Goal: Task Accomplishment & Management: Manage account settings

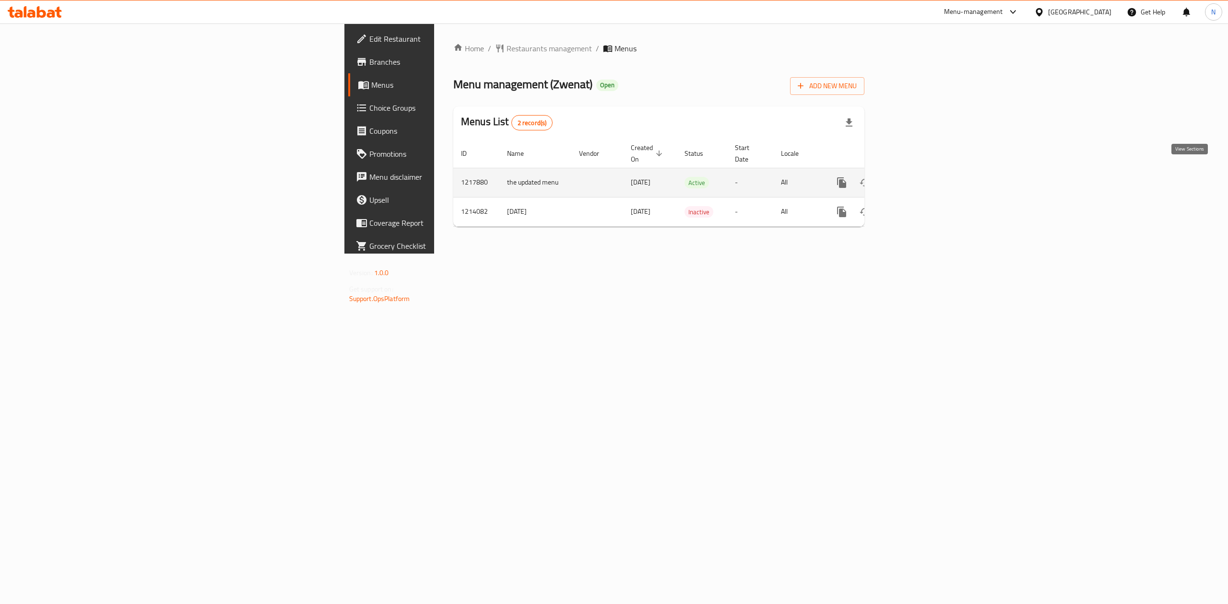
click at [922, 171] on link "enhanced table" at bounding box center [910, 182] width 23 height 23
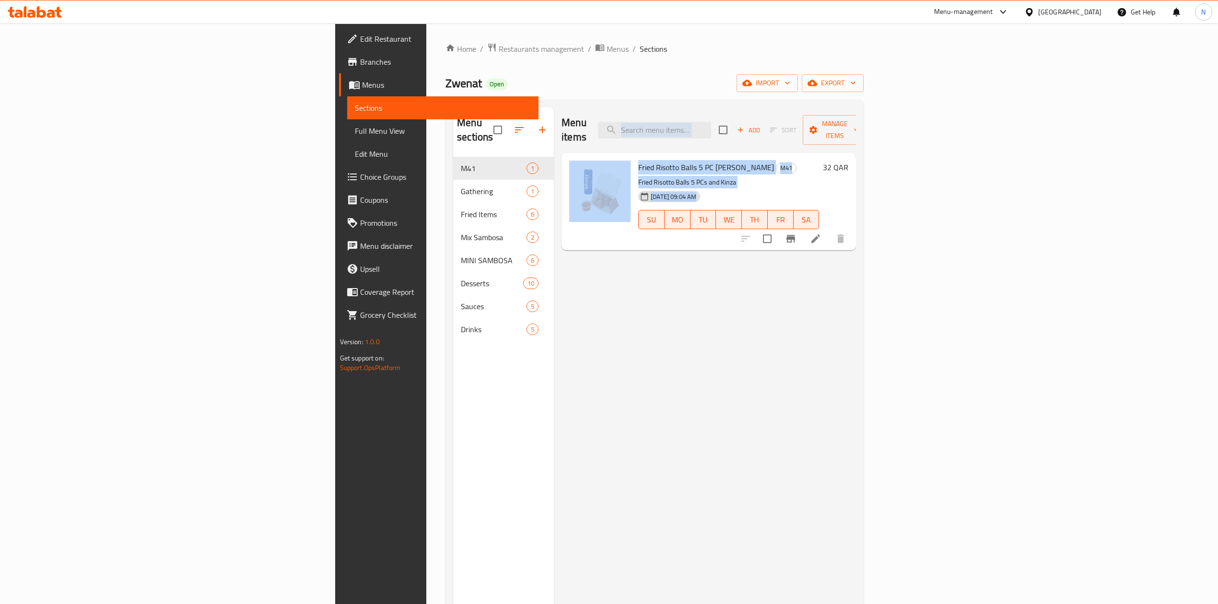
drag, startPoint x: 543, startPoint y: 129, endPoint x: 661, endPoint y: 227, distance: 153.0
click at [655, 208] on div "Menu items Add Sort Manage items Fried Risotto Balls 5 PC Meal M41 Fried Risott…" at bounding box center [705, 409] width 302 height 604
click at [673, 251] on div "Menu items Add Sort Manage items Fried Risotto Balls 5 PC Meal M41 Fried Risott…" at bounding box center [705, 409] width 302 height 604
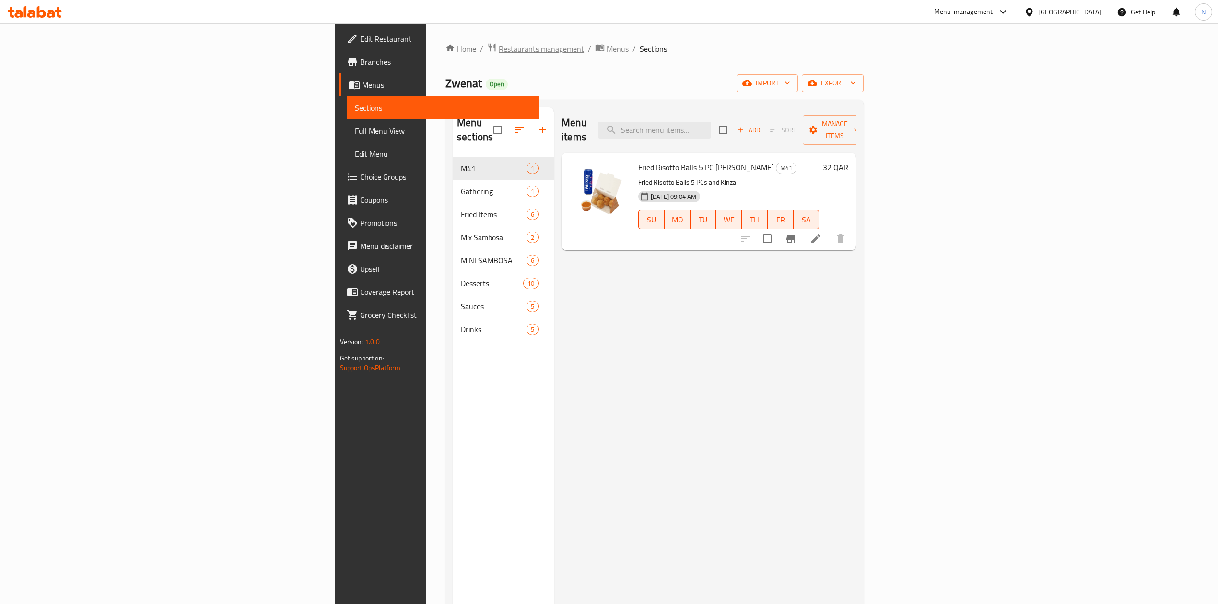
click at [499, 52] on span "Restaurants management" at bounding box center [541, 49] width 85 height 12
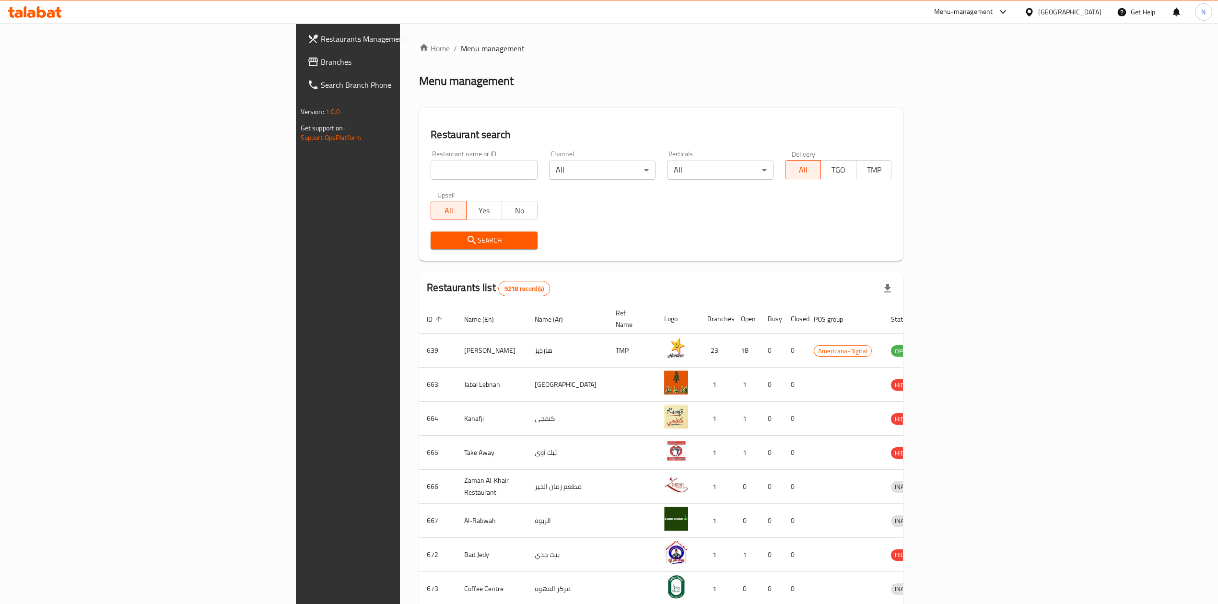
click at [431, 163] on input "search" at bounding box center [484, 170] width 106 height 19
type input "healthy on"
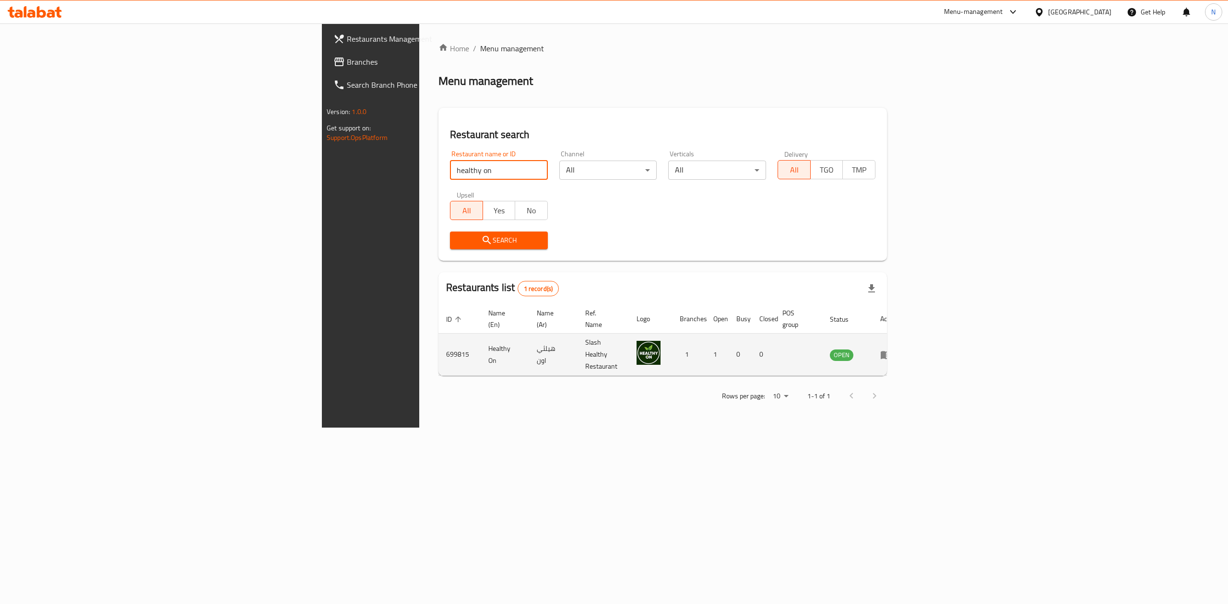
click at [892, 349] on icon "enhanced table" at bounding box center [886, 355] width 12 height 12
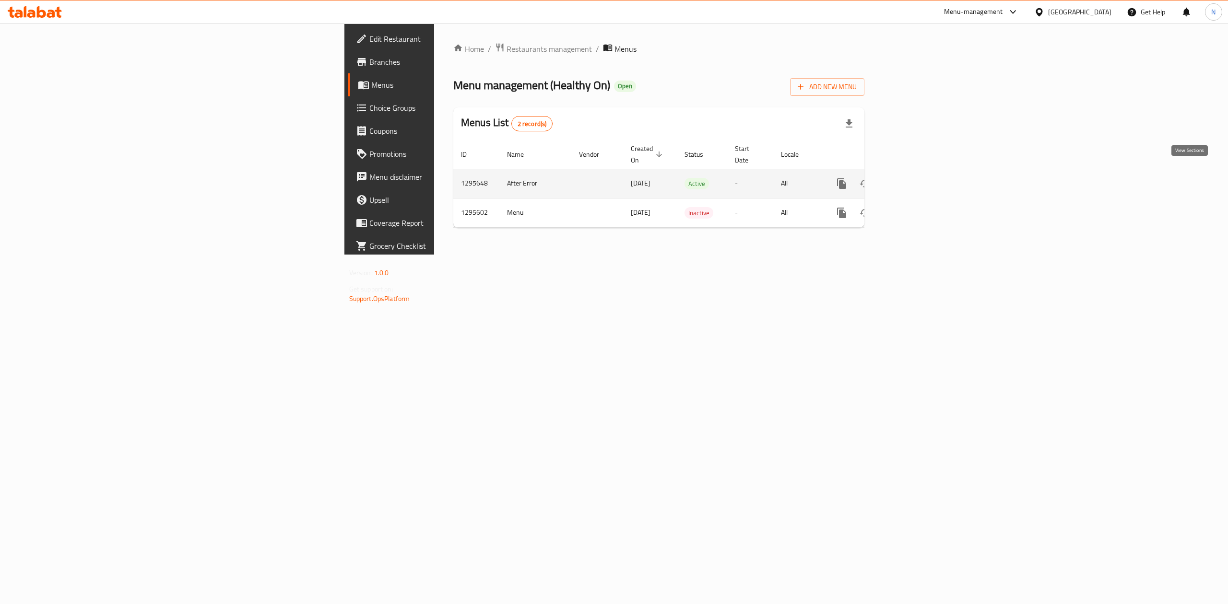
click at [917, 178] on icon "enhanced table" at bounding box center [911, 184] width 12 height 12
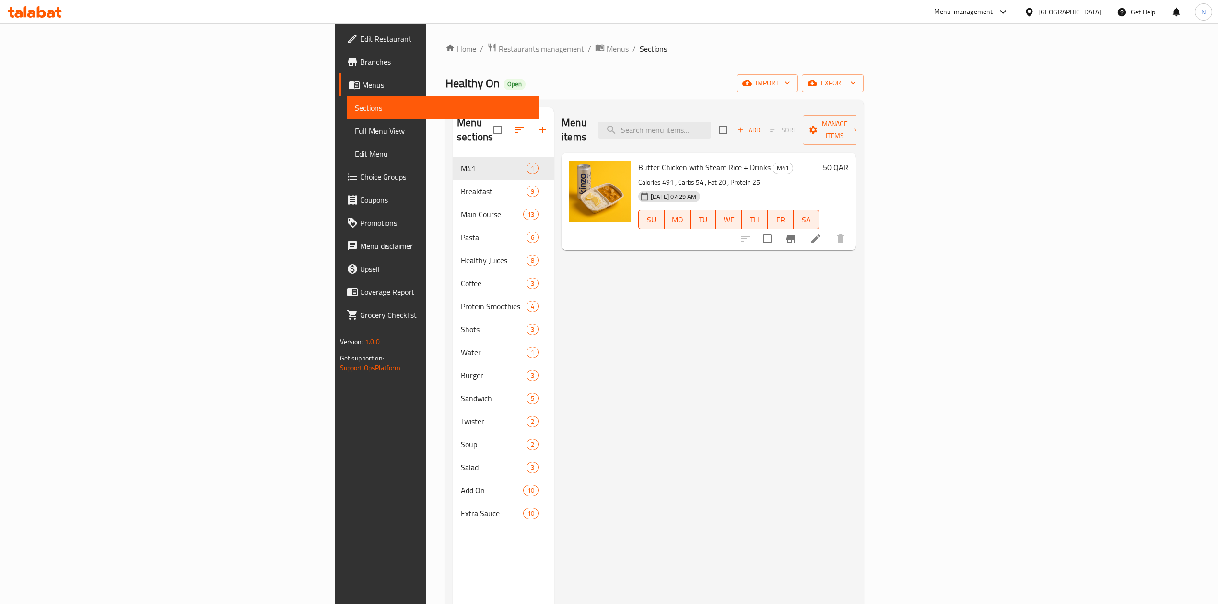
click at [638, 160] on span "Butter Chicken with Steam Rice + Drinks" at bounding box center [704, 167] width 132 height 14
drag, startPoint x: 350, startPoint y: 50, endPoint x: 362, endPoint y: 66, distance: 19.5
click at [499, 50] on span "Restaurants management" at bounding box center [541, 49] width 85 height 12
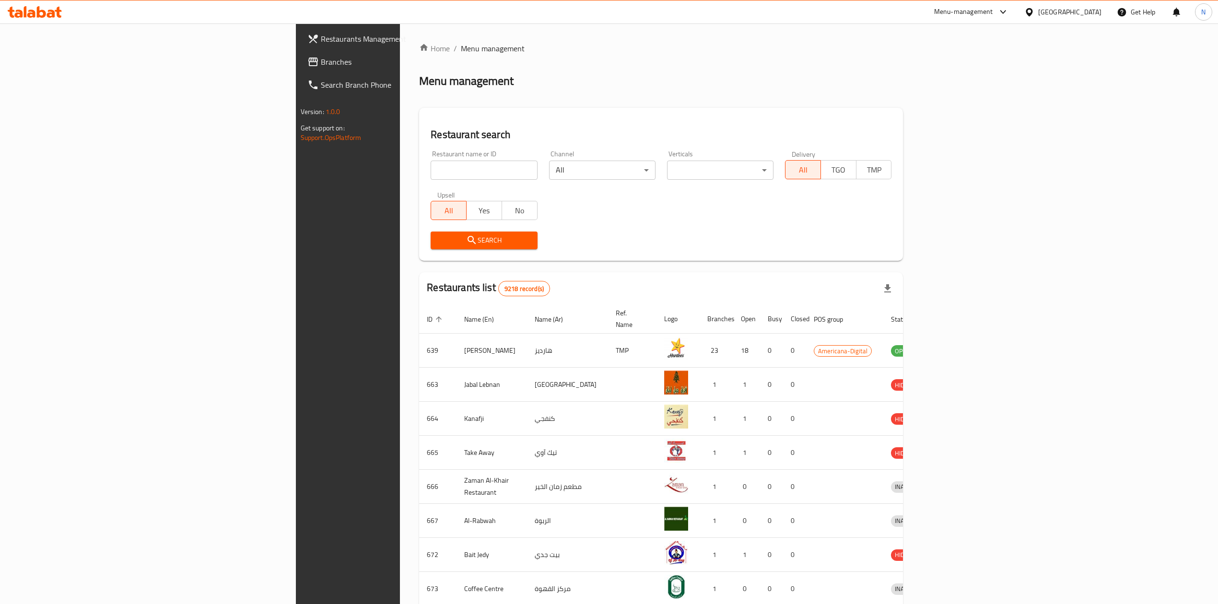
click at [431, 169] on input "search" at bounding box center [484, 170] width 106 height 19
click button "Search" at bounding box center [484, 241] width 106 height 18
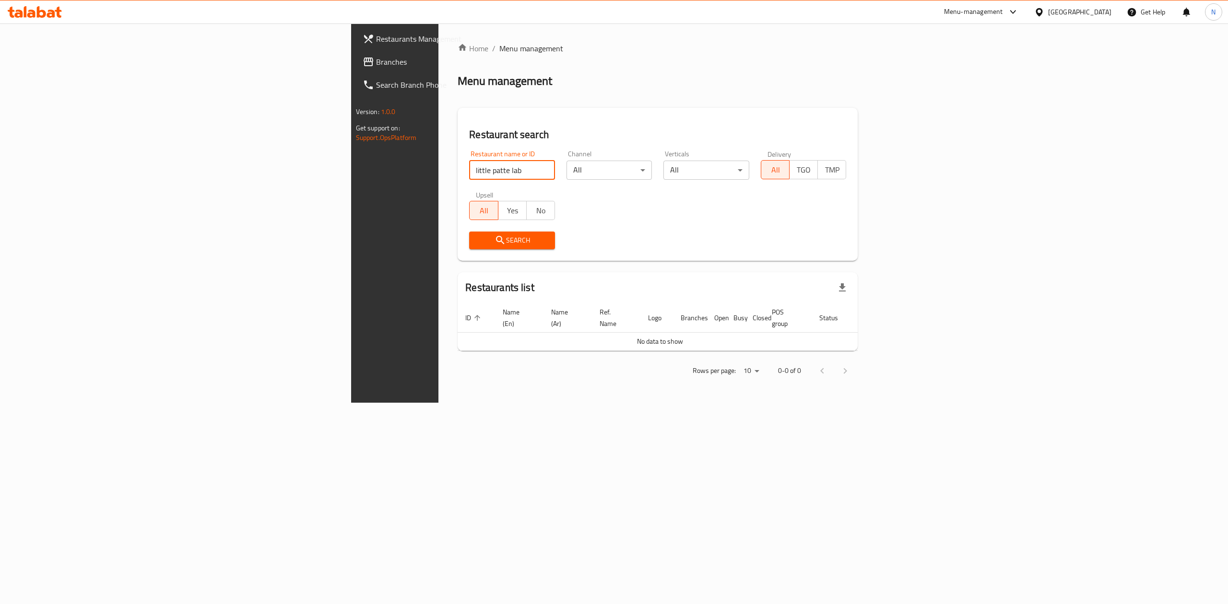
click at [469, 171] on input "little patte lab" at bounding box center [512, 170] width 86 height 19
type input "[PERSON_NAME] lab"
click button "Search" at bounding box center [512, 241] width 86 height 18
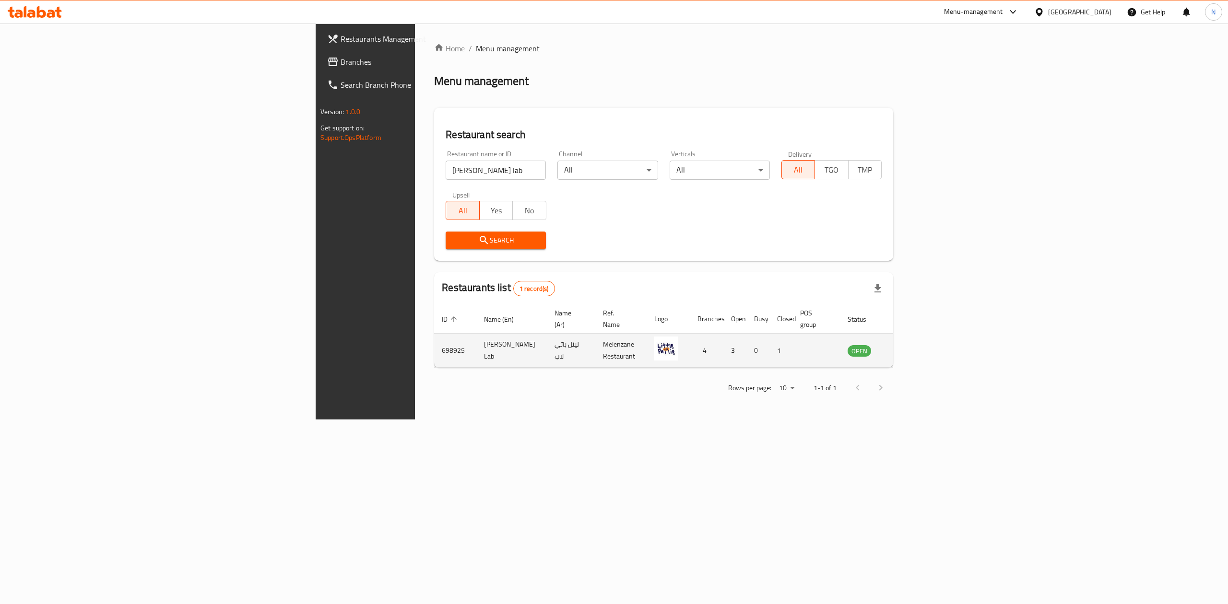
click at [923, 340] on td "enhanced table" at bounding box center [906, 351] width 33 height 34
click at [916, 345] on link "enhanced table" at bounding box center [907, 351] width 18 height 12
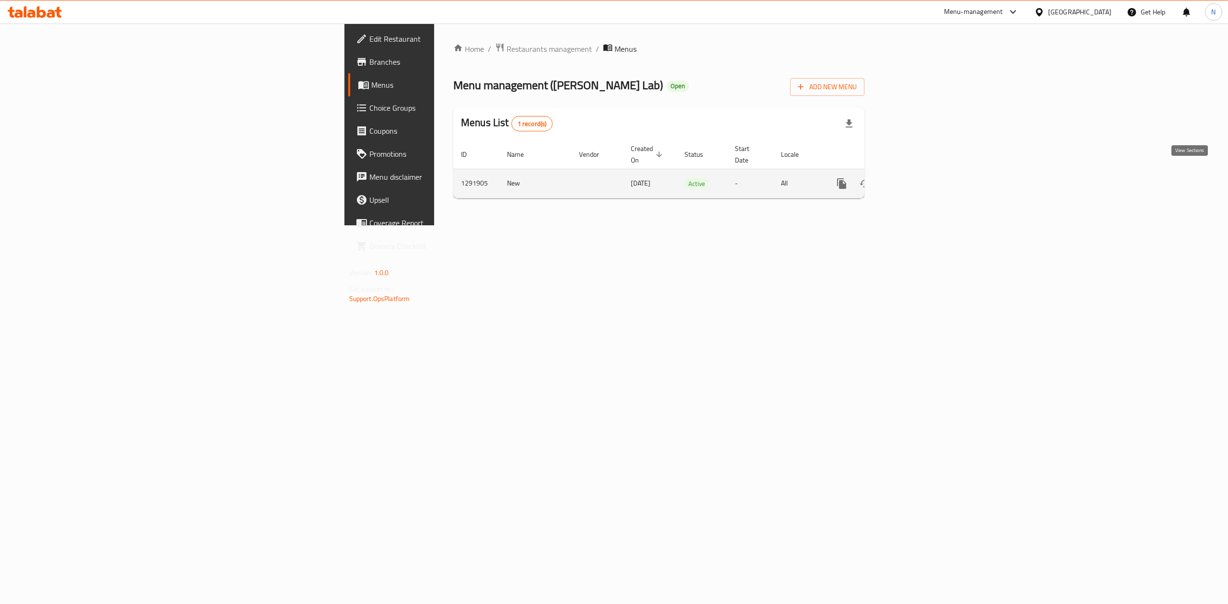
click at [922, 180] on link "enhanced table" at bounding box center [910, 183] width 23 height 23
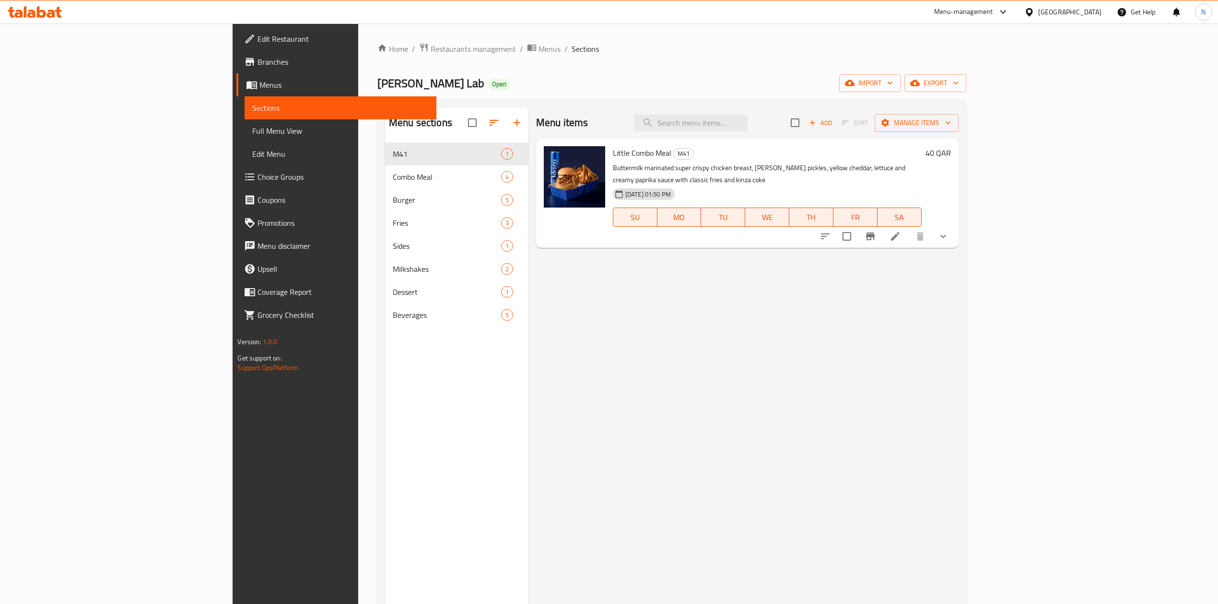
click at [949, 231] on icon "show more" at bounding box center [944, 237] width 12 height 12
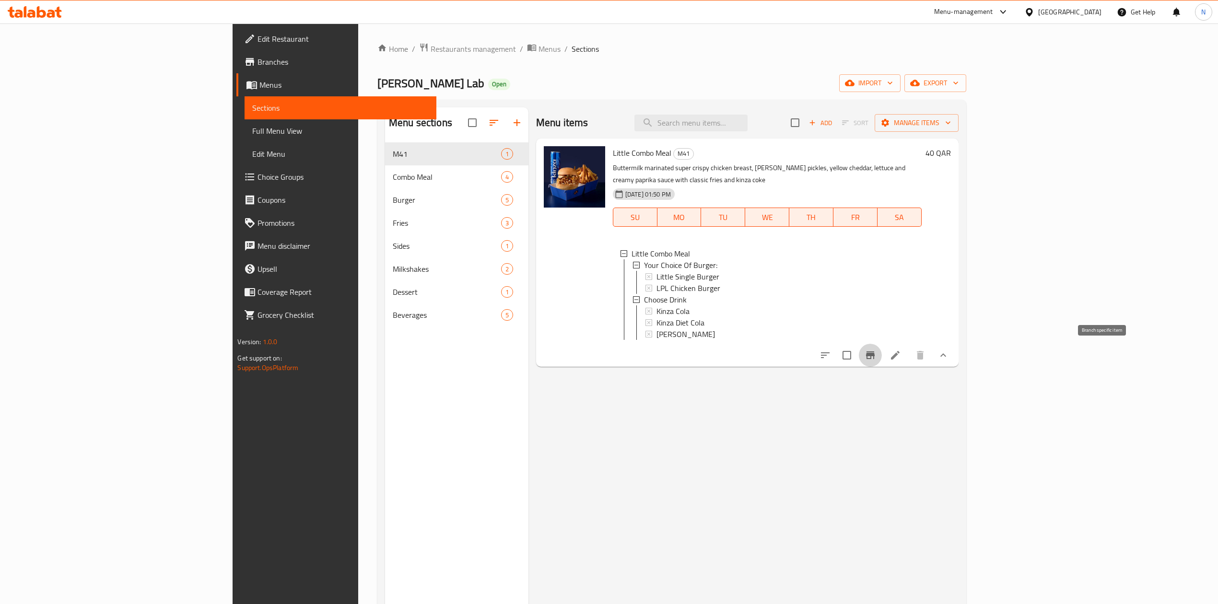
click at [876, 355] on icon "Branch-specific-item" at bounding box center [871, 356] width 12 height 12
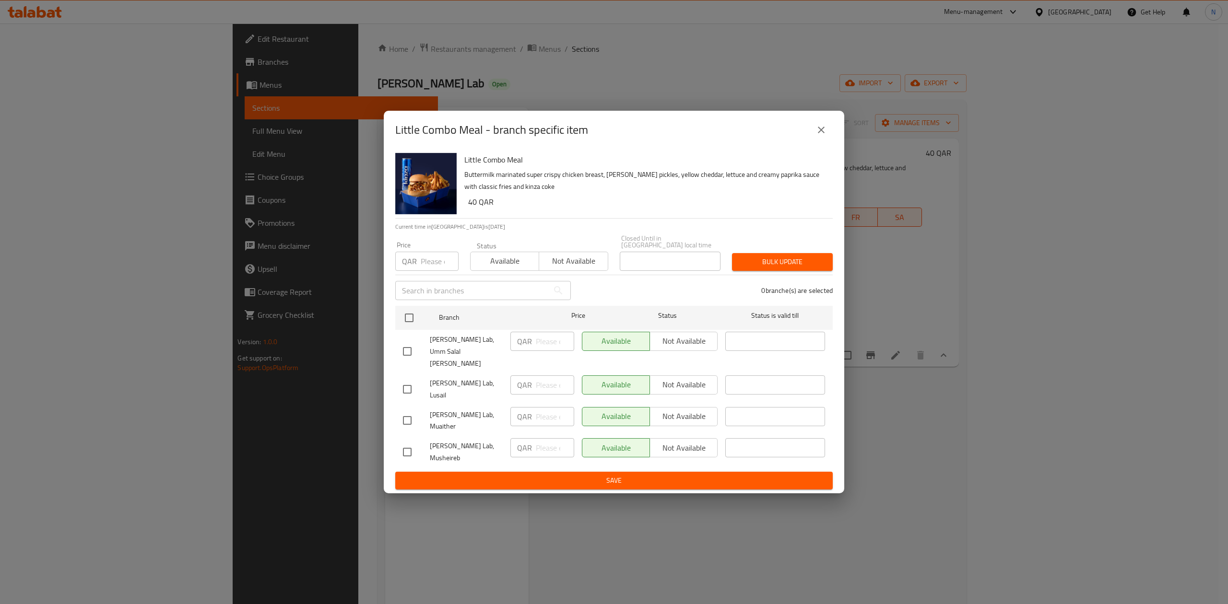
click at [818, 136] on icon "close" at bounding box center [821, 130] width 12 height 12
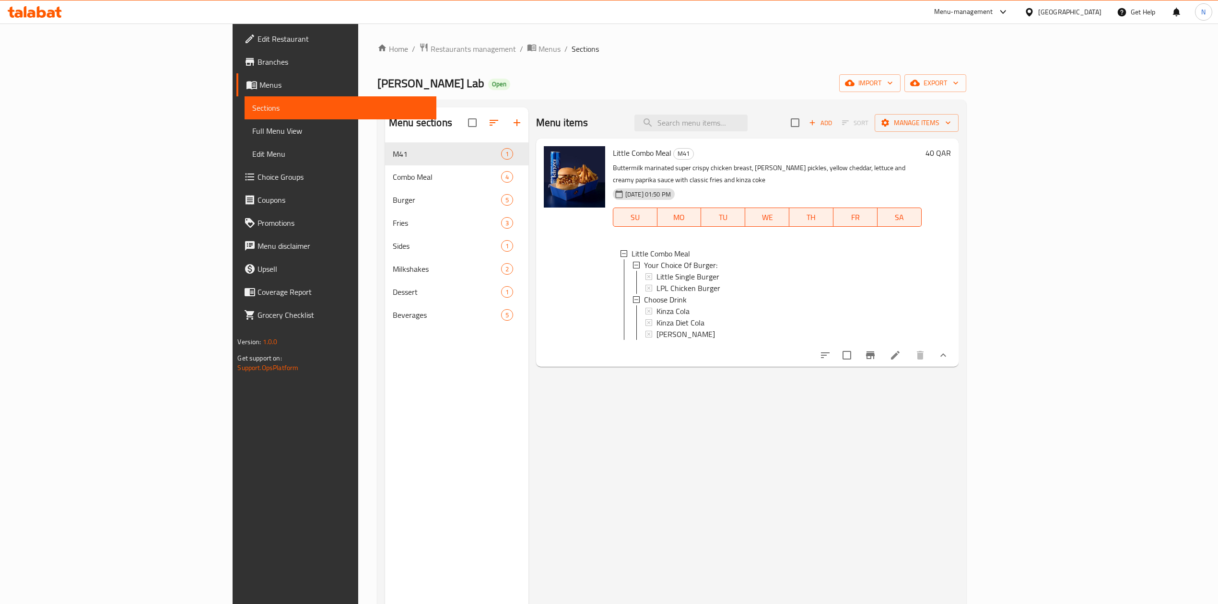
click at [609, 144] on div "Little Combo Meal M41 Buttermilk marinated super crispy chicken breast, [PERSON…" at bounding box center [767, 252] width 317 height 221
drag, startPoint x: 571, startPoint y: 144, endPoint x: 581, endPoint y: 155, distance: 15.3
click at [609, 155] on div "Little Combo Meal M41 Buttermilk marinated super crispy chicken breast, [PERSON…" at bounding box center [767, 252] width 317 height 221
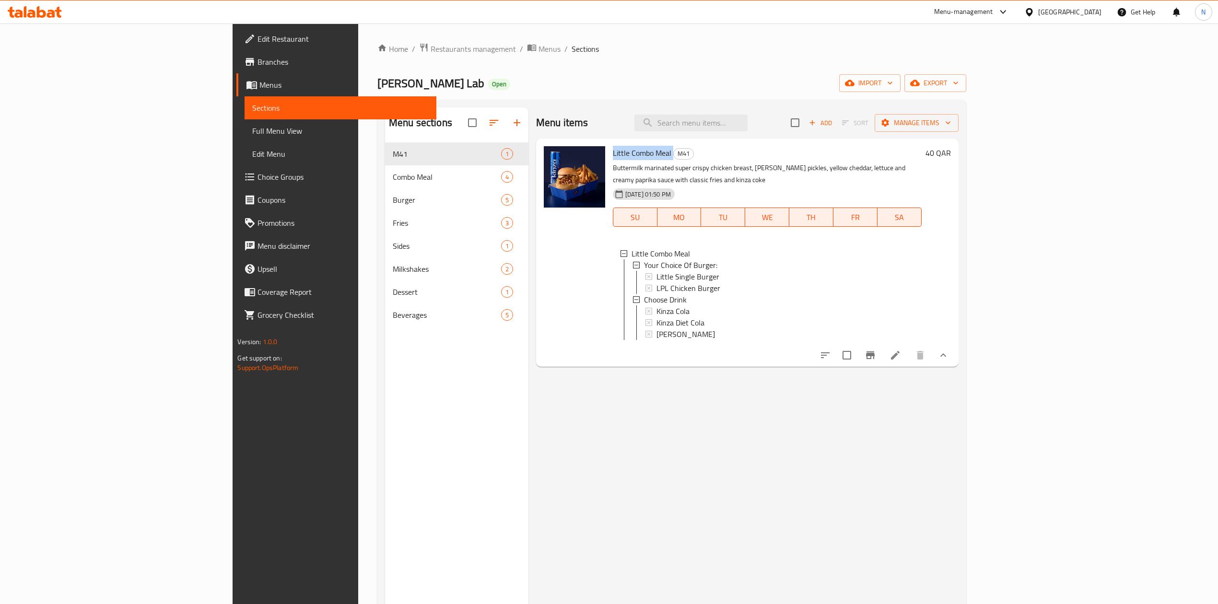
click at [613, 155] on span "Little Combo Meal" at bounding box center [642, 153] width 59 height 14
click at [901, 350] on icon at bounding box center [896, 356] width 12 height 12
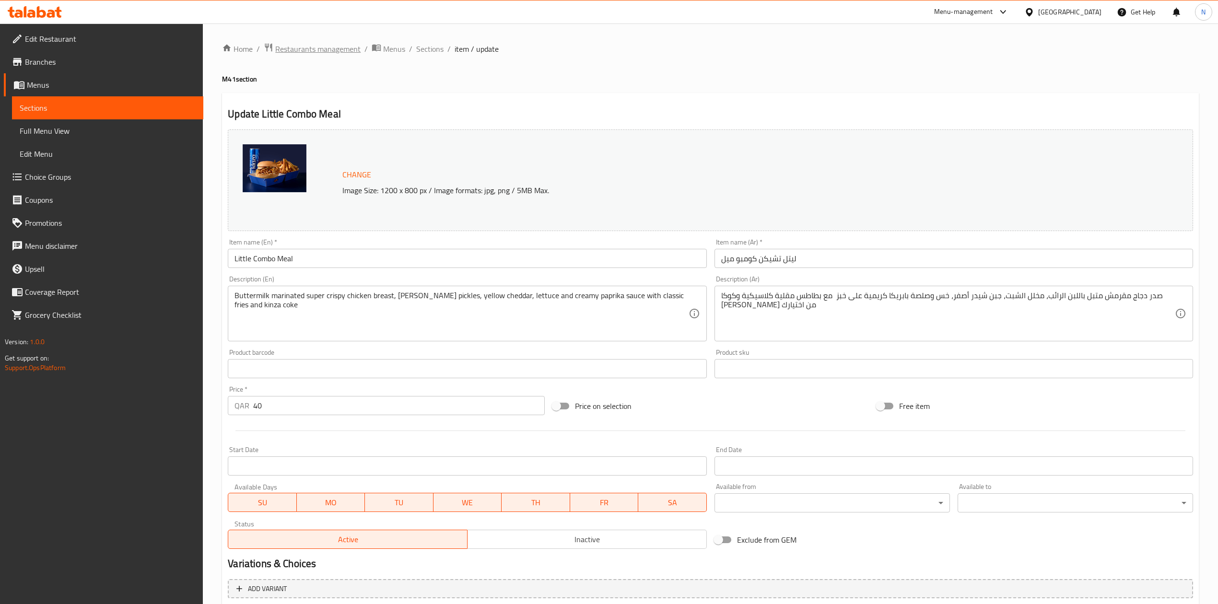
click at [327, 52] on span "Restaurants management" at bounding box center [317, 49] width 85 height 12
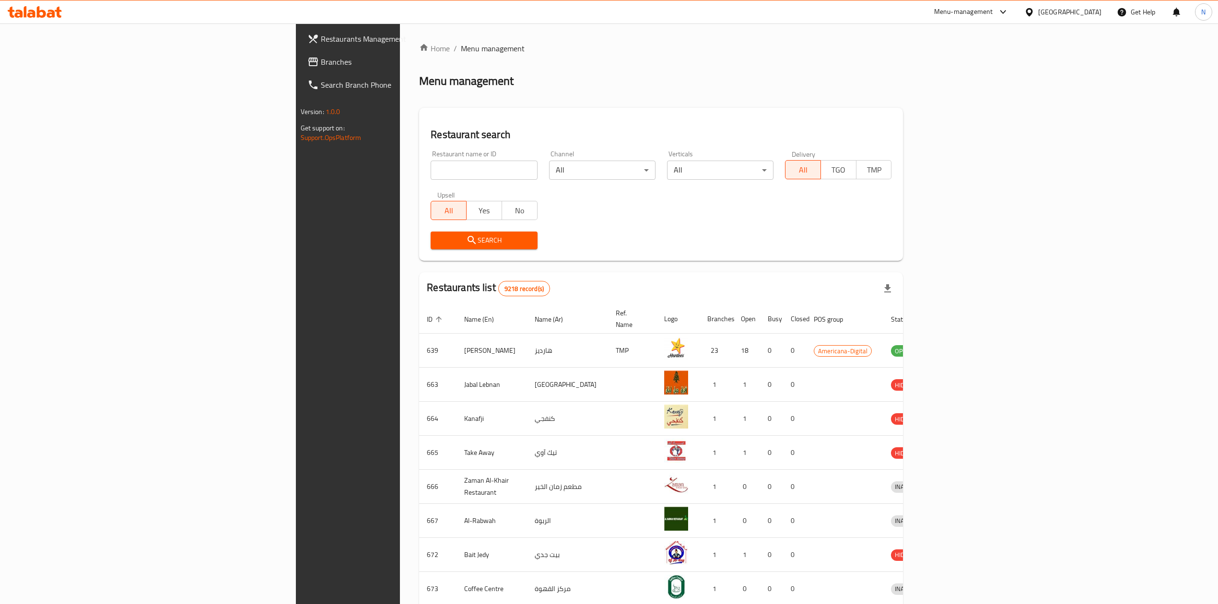
click at [431, 168] on input "search" at bounding box center [484, 170] width 106 height 19
click button "Search" at bounding box center [484, 241] width 106 height 18
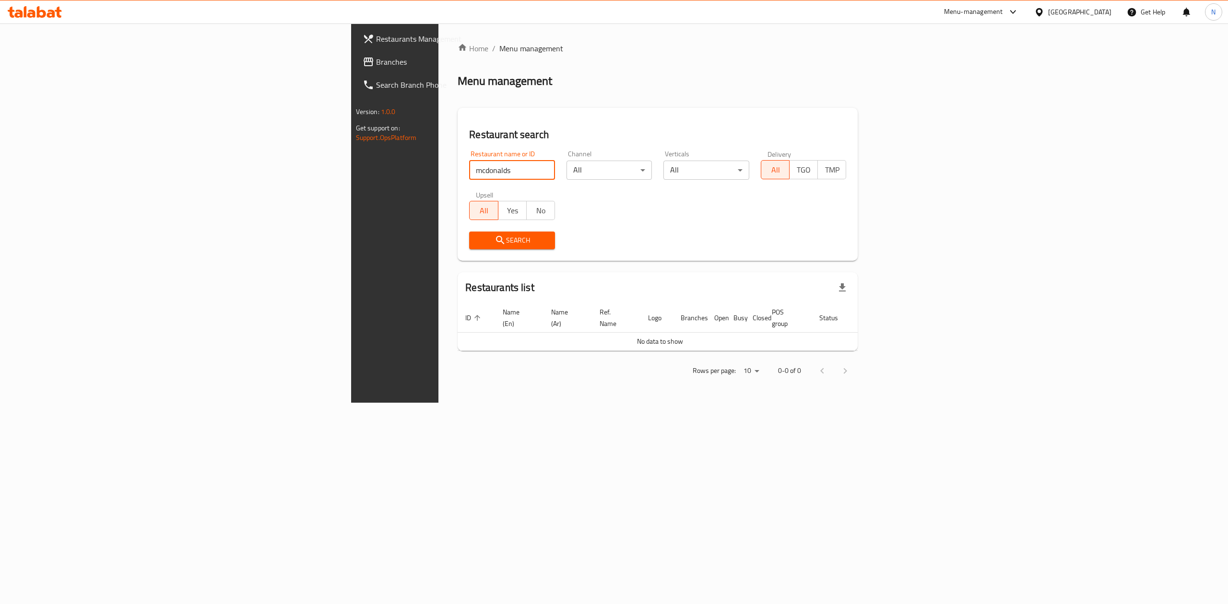
click button "Search" at bounding box center [512, 241] width 86 height 18
type input "[PERSON_NAME]"
click button "Search" at bounding box center [512, 241] width 86 height 18
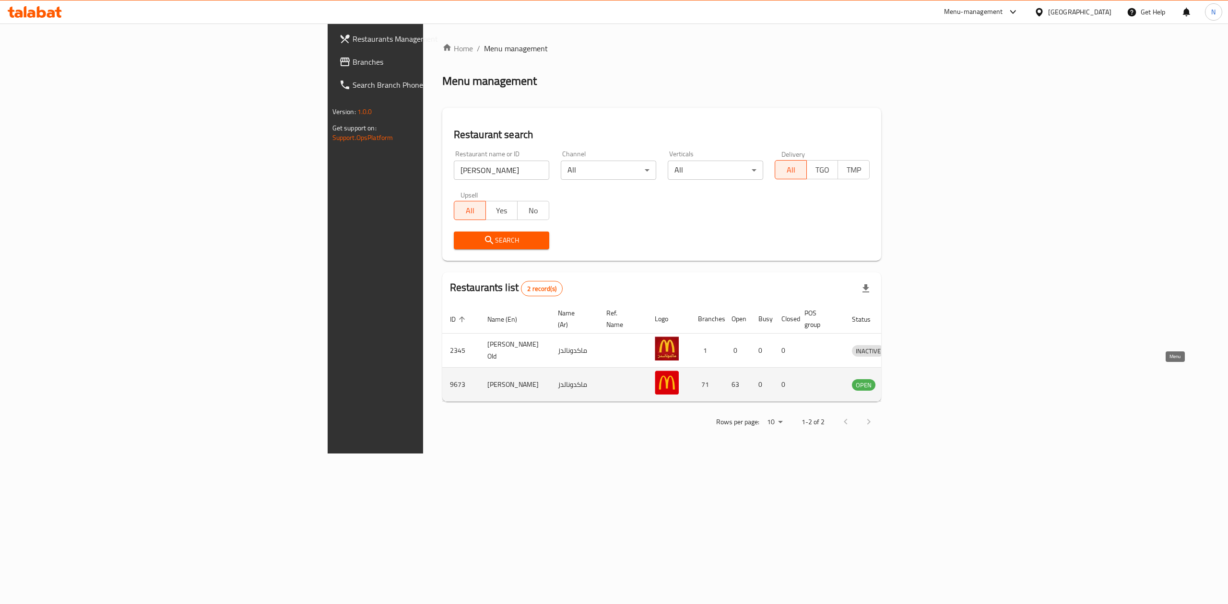
click at [915, 379] on icon "enhanced table" at bounding box center [910, 385] width 12 height 12
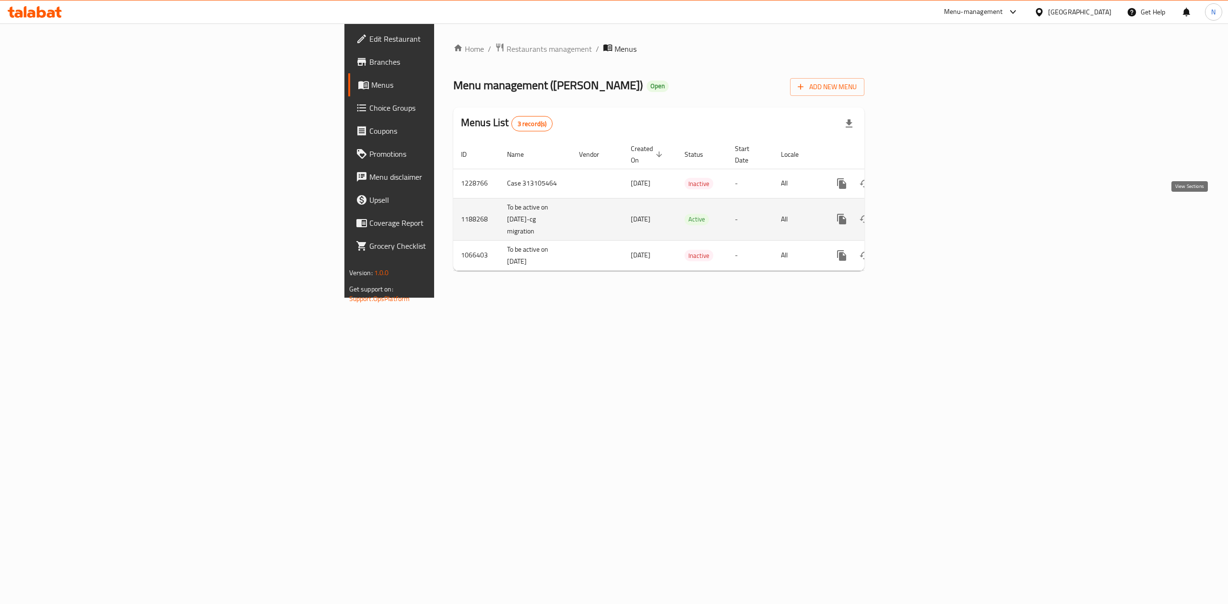
click at [915, 215] on icon "enhanced table" at bounding box center [910, 219] width 9 height 9
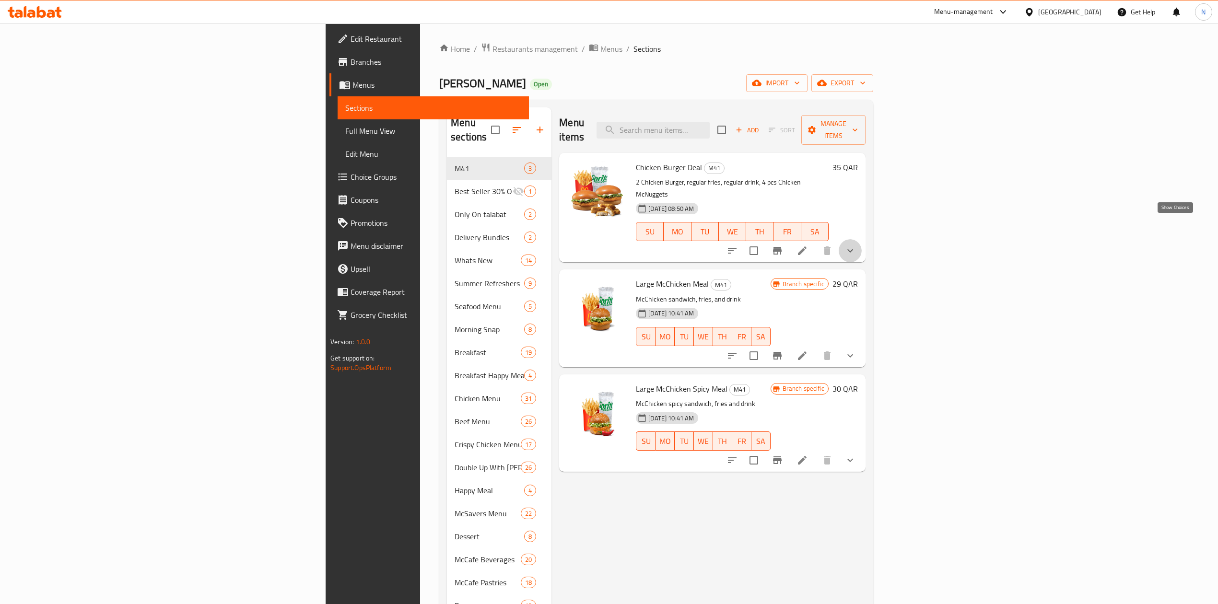
click at [856, 245] on icon "show more" at bounding box center [851, 251] width 12 height 12
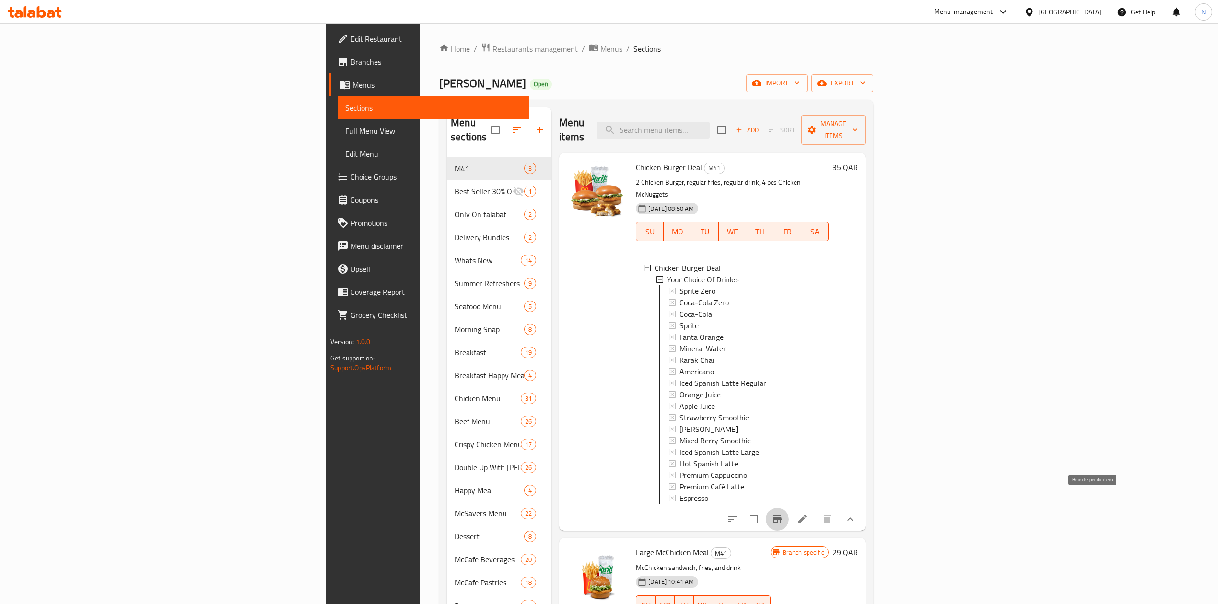
click at [782, 516] on icon "Branch-specific-item" at bounding box center [777, 520] width 9 height 8
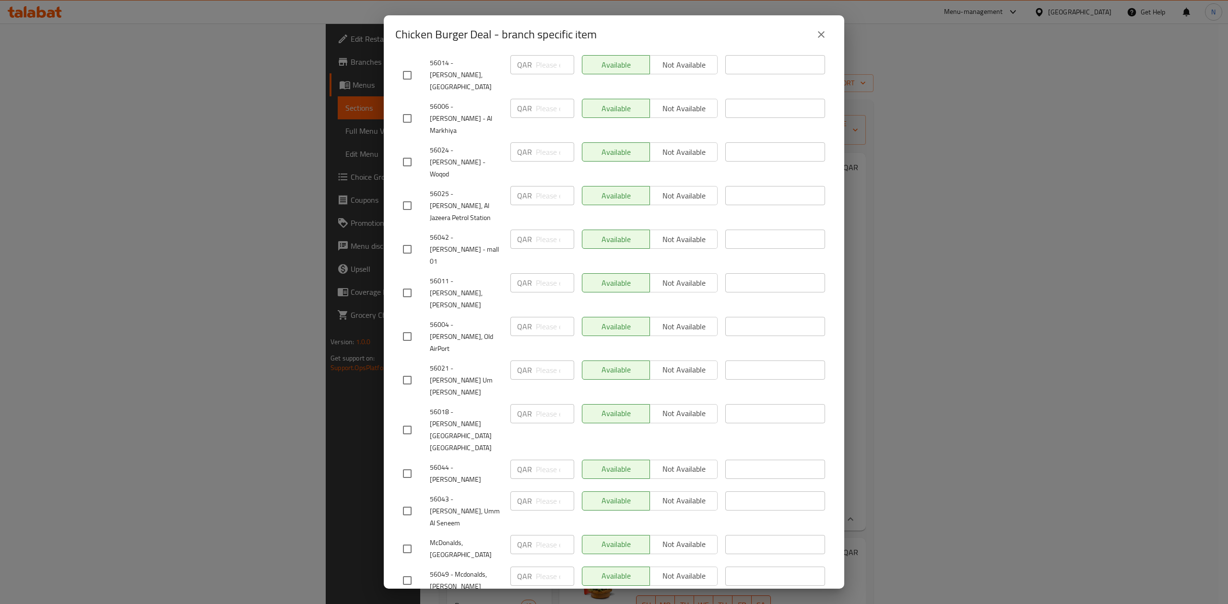
scroll to position [1087, 0]
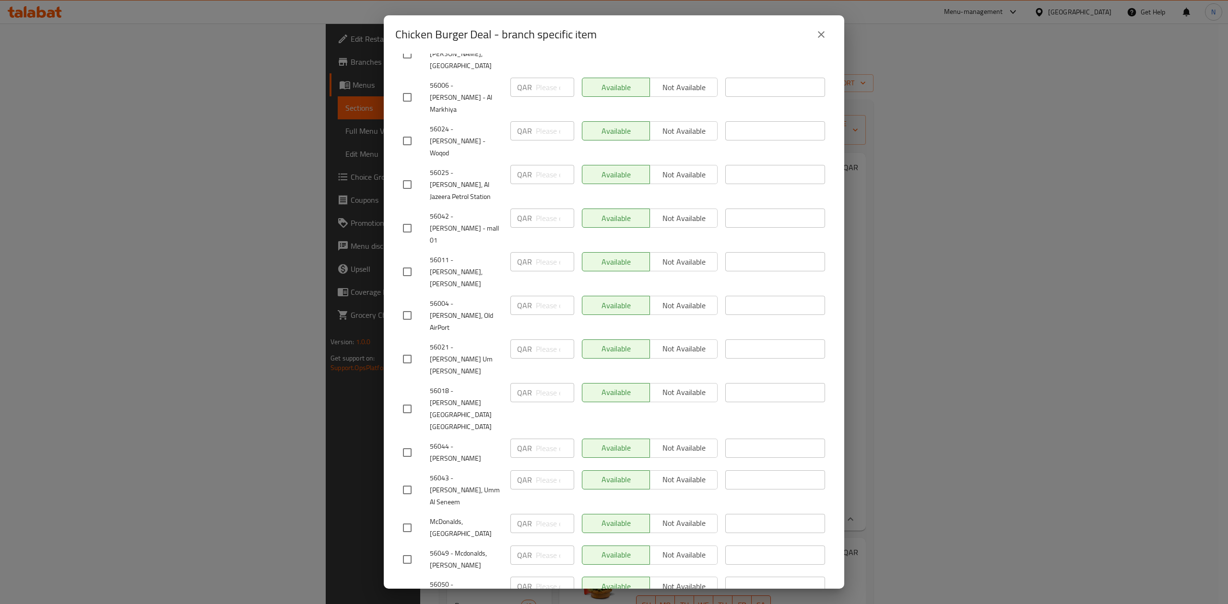
drag, startPoint x: 845, startPoint y: 432, endPoint x: 850, endPoint y: 529, distance: 97.1
click at [850, 529] on div "Chicken Burger Deal - branch specific item Chicken Burger Deal 2 Chicken Burger…" at bounding box center [614, 302] width 1228 height 604
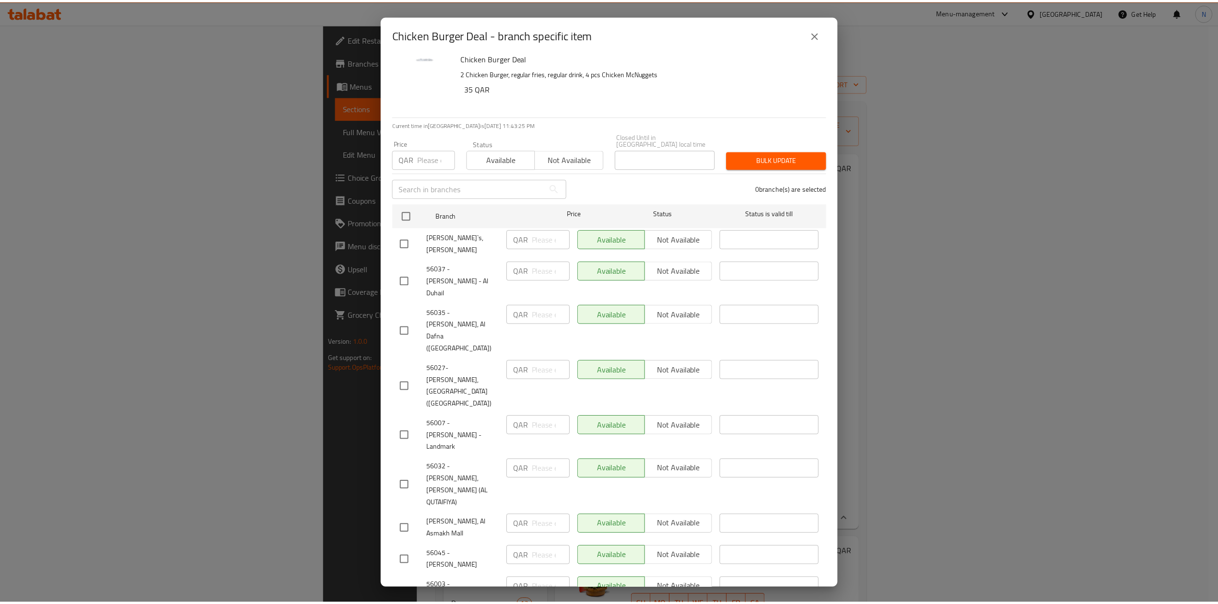
scroll to position [0, 0]
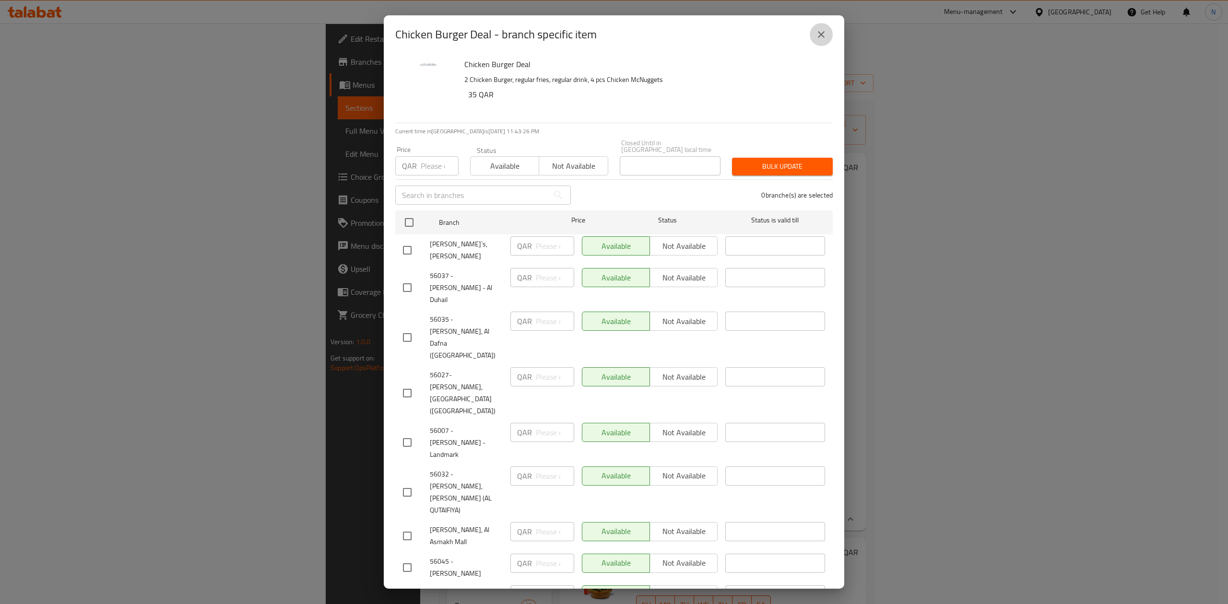
click at [830, 35] on button "close" at bounding box center [821, 34] width 23 height 23
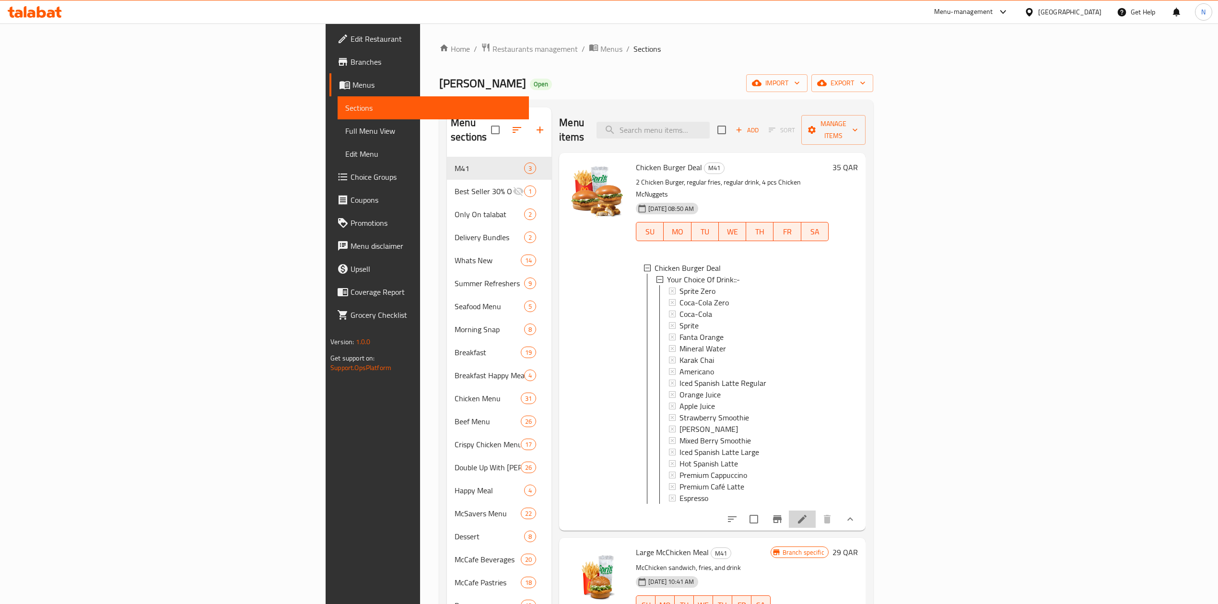
click at [816, 511] on li at bounding box center [802, 519] width 27 height 17
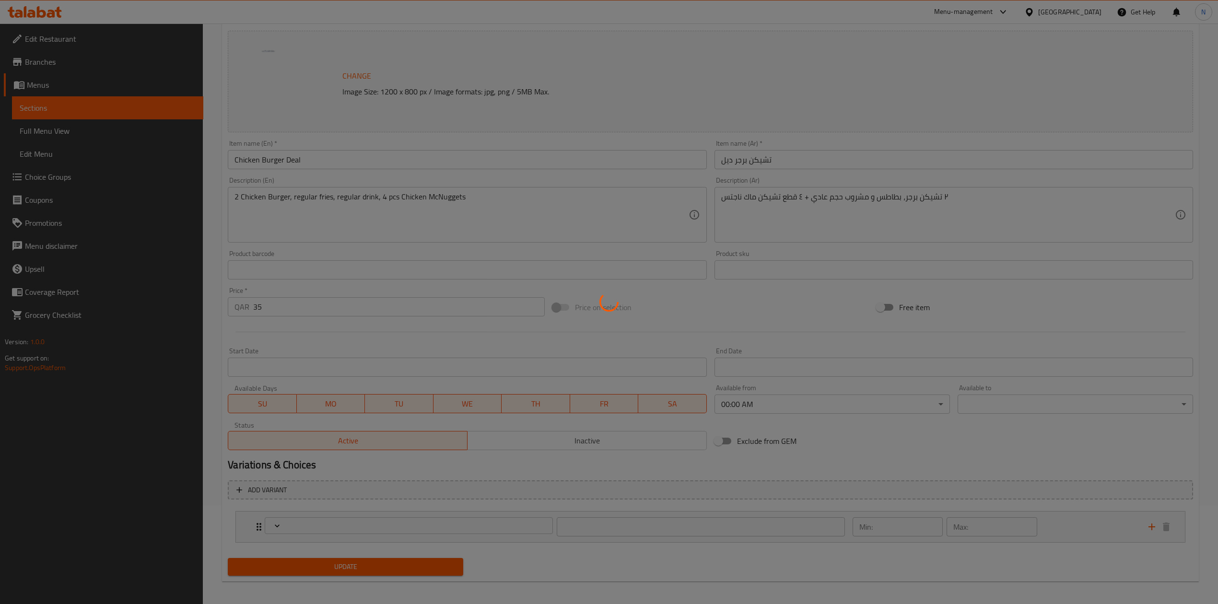
scroll to position [104, 0]
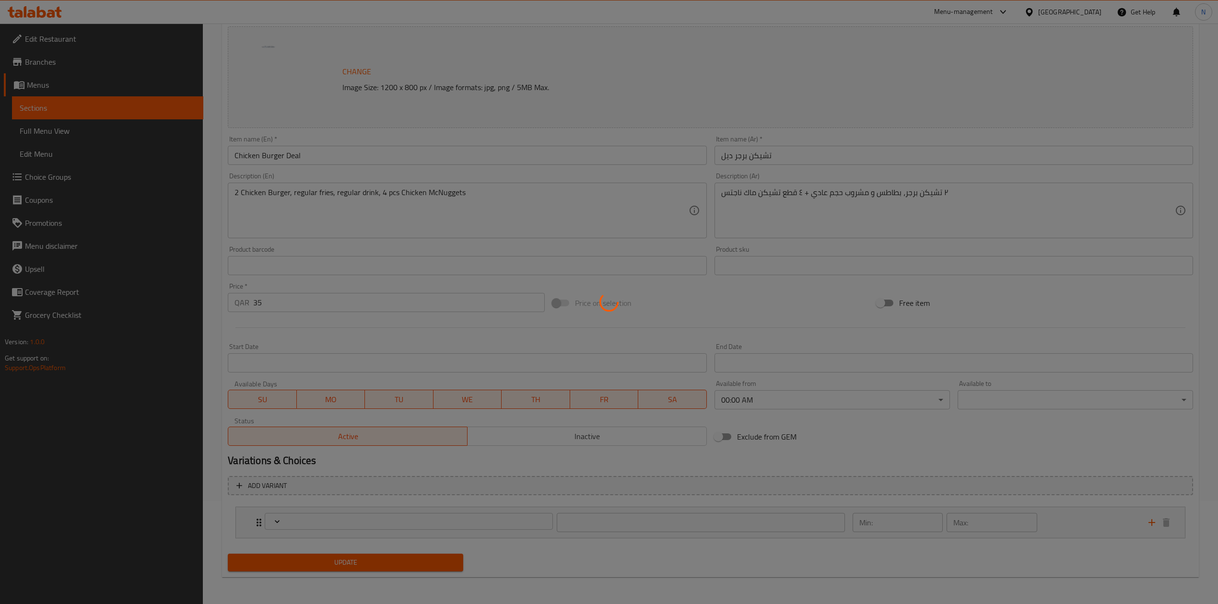
type input "إختيارك من المشروب::-"
type input "1"
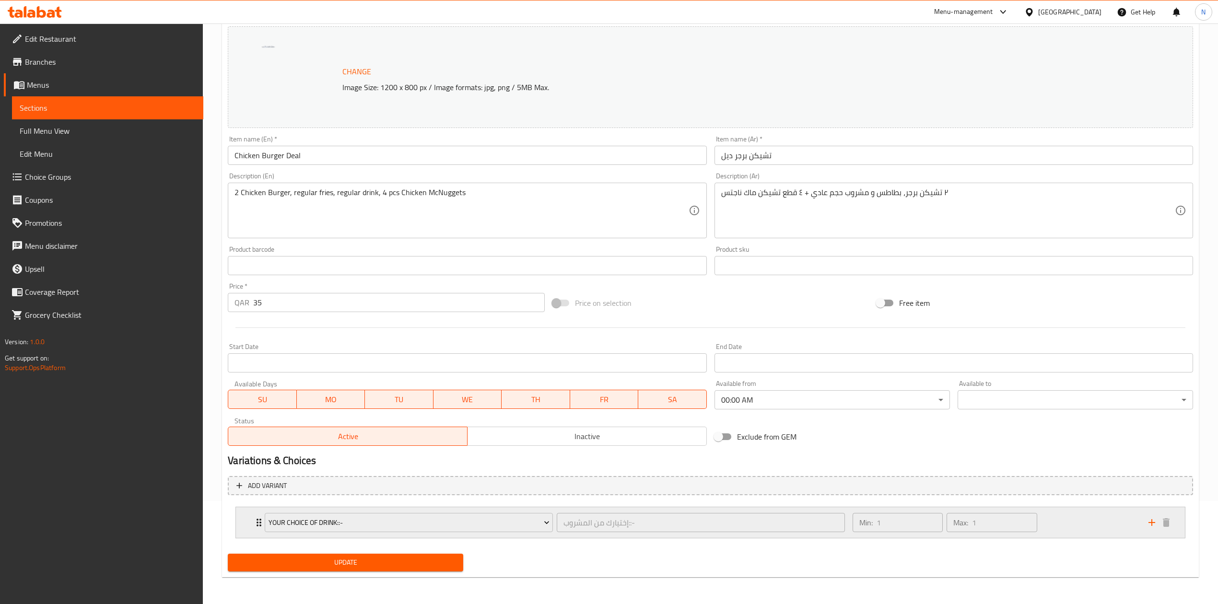
click at [254, 530] on div "Your Choice Of Drink::- إختيارك من المشروب::- ​ Min: 1 ​ Max: 1 ​" at bounding box center [713, 522] width 920 height 31
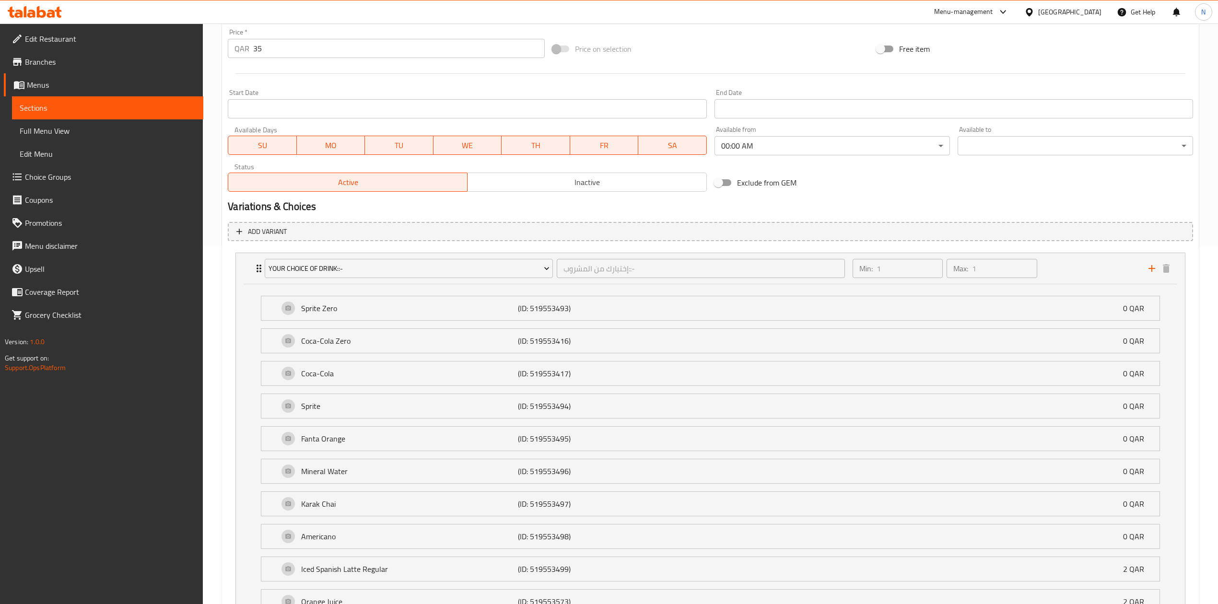
scroll to position [0, 0]
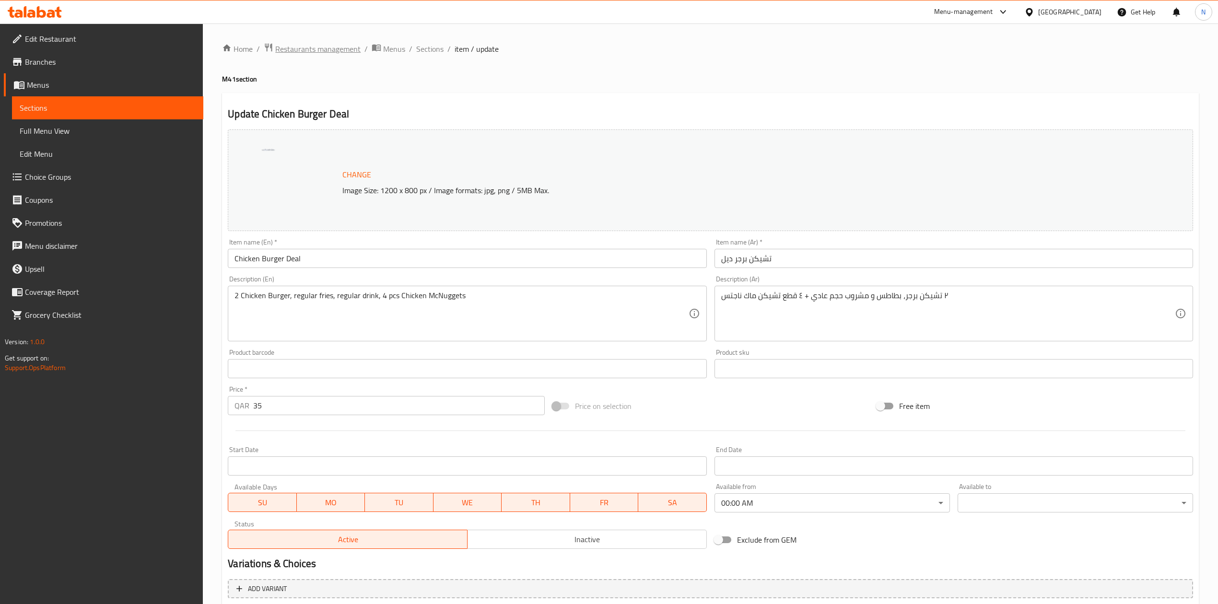
click at [311, 44] on span "Restaurants management" at bounding box center [317, 49] width 85 height 12
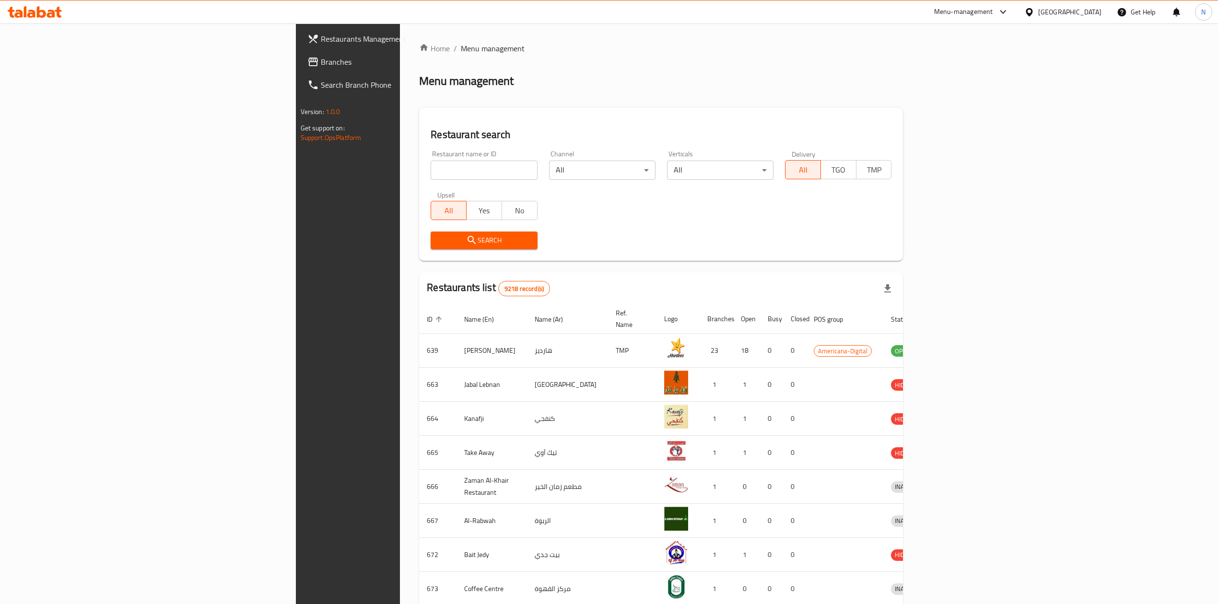
click at [431, 177] on input "search" at bounding box center [484, 170] width 106 height 19
type input "شتورة"
click button "Search" at bounding box center [484, 241] width 106 height 18
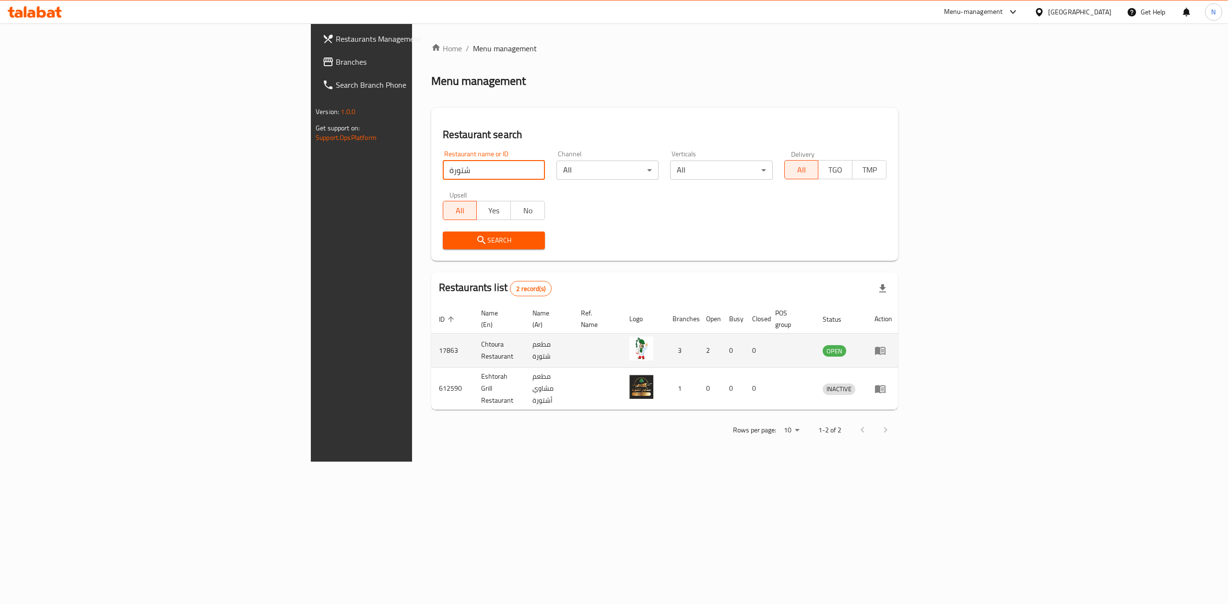
click at [885, 347] on icon "enhanced table" at bounding box center [880, 351] width 11 height 8
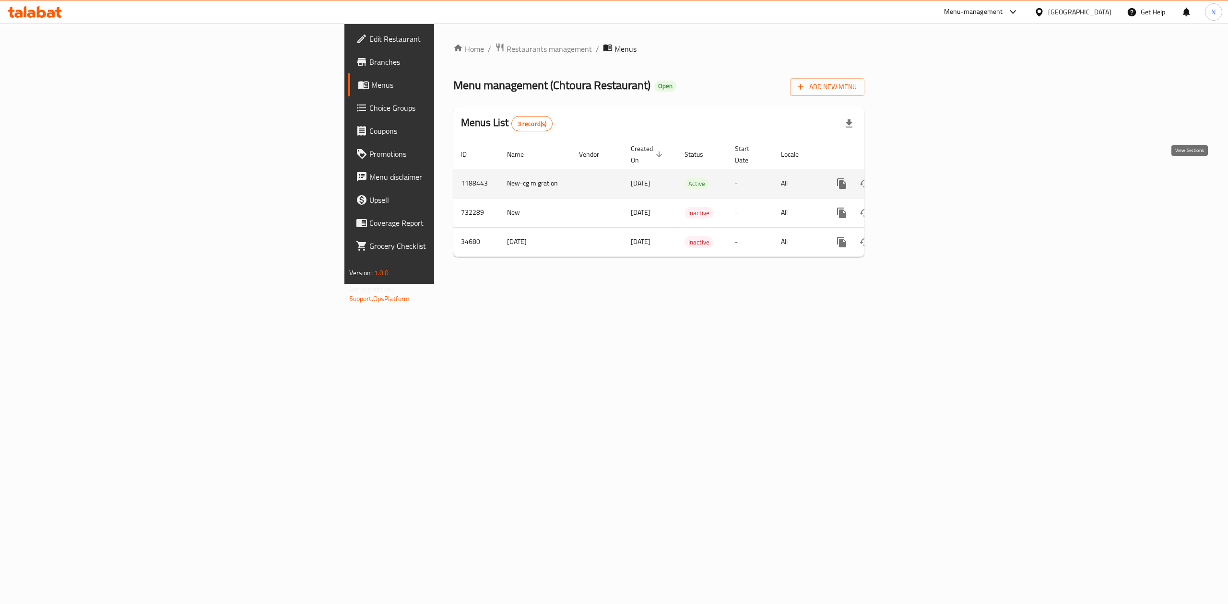
click at [915, 179] on icon "enhanced table" at bounding box center [910, 183] width 9 height 9
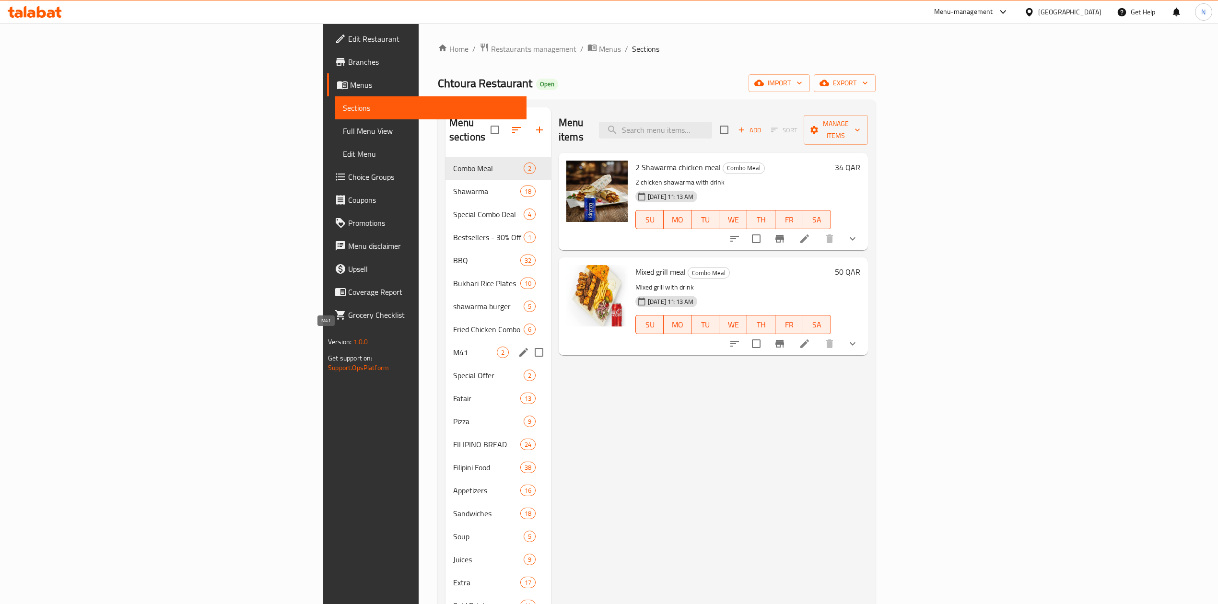
click at [453, 347] on span "M41" at bounding box center [475, 353] width 44 height 12
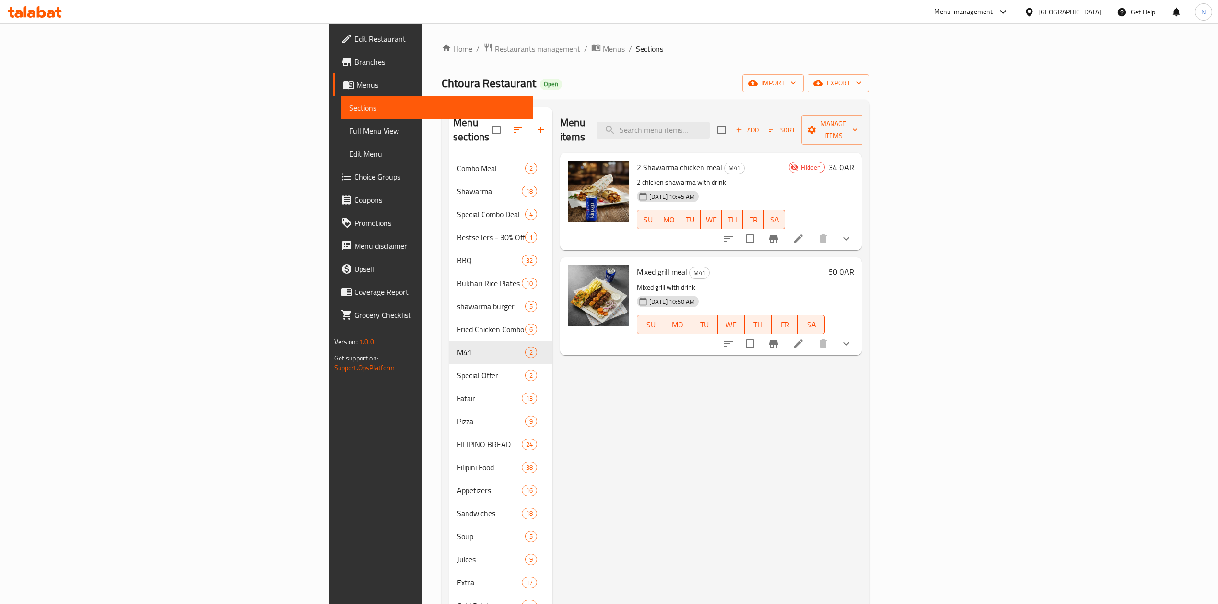
click at [852, 338] on icon "show more" at bounding box center [847, 344] width 12 height 12
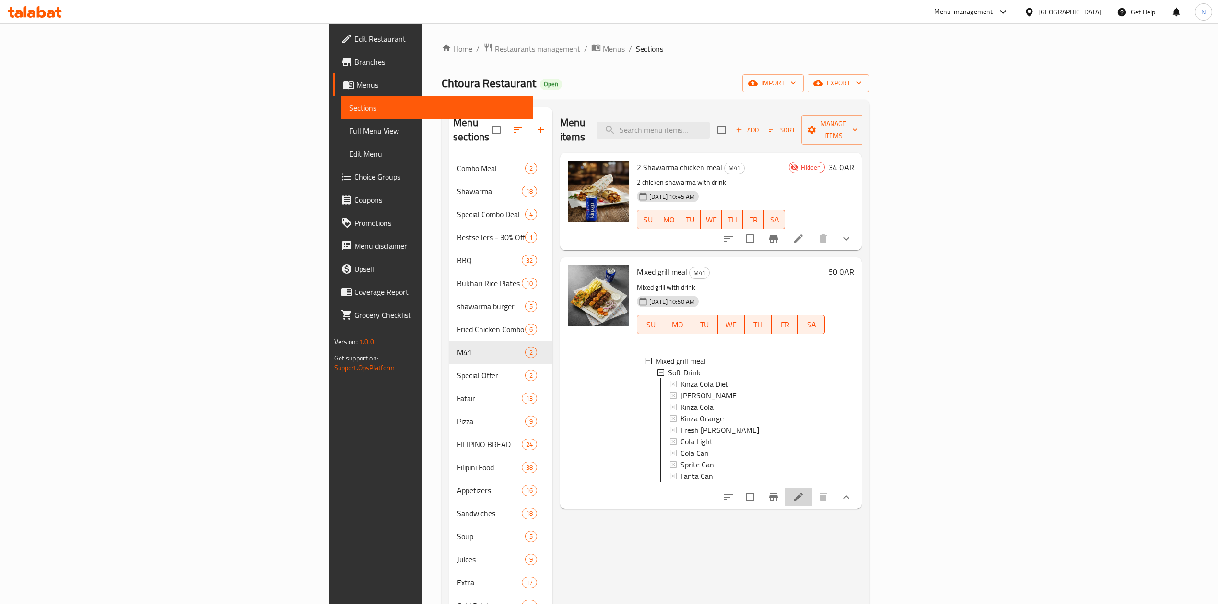
click at [812, 497] on li at bounding box center [798, 497] width 27 height 17
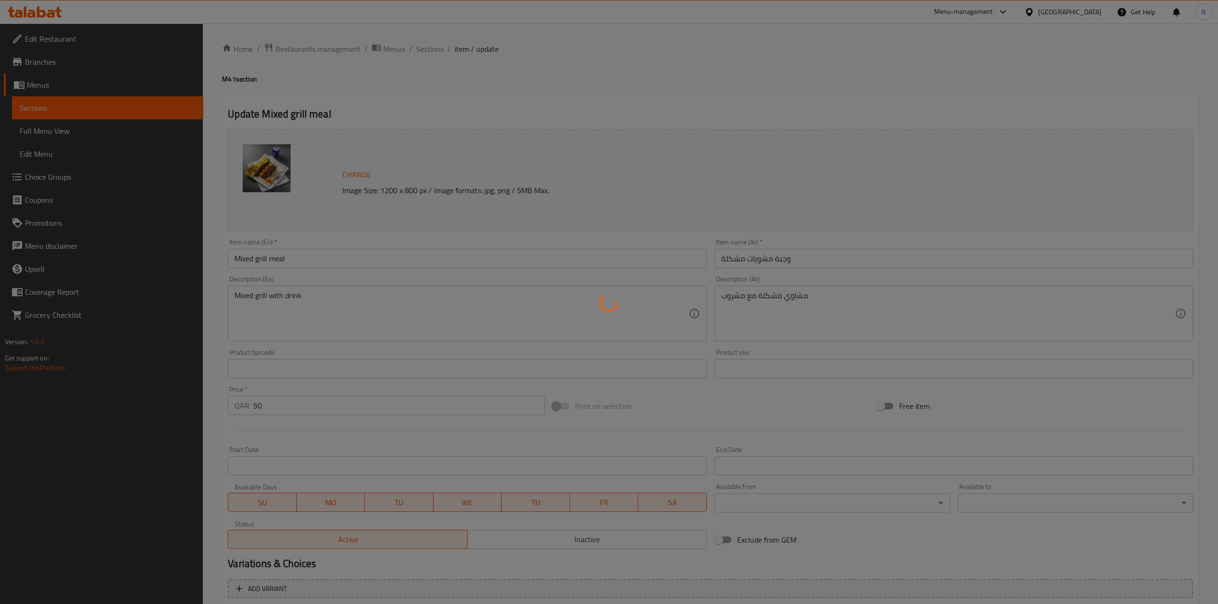
type input "Soft Drink"
type input "1"
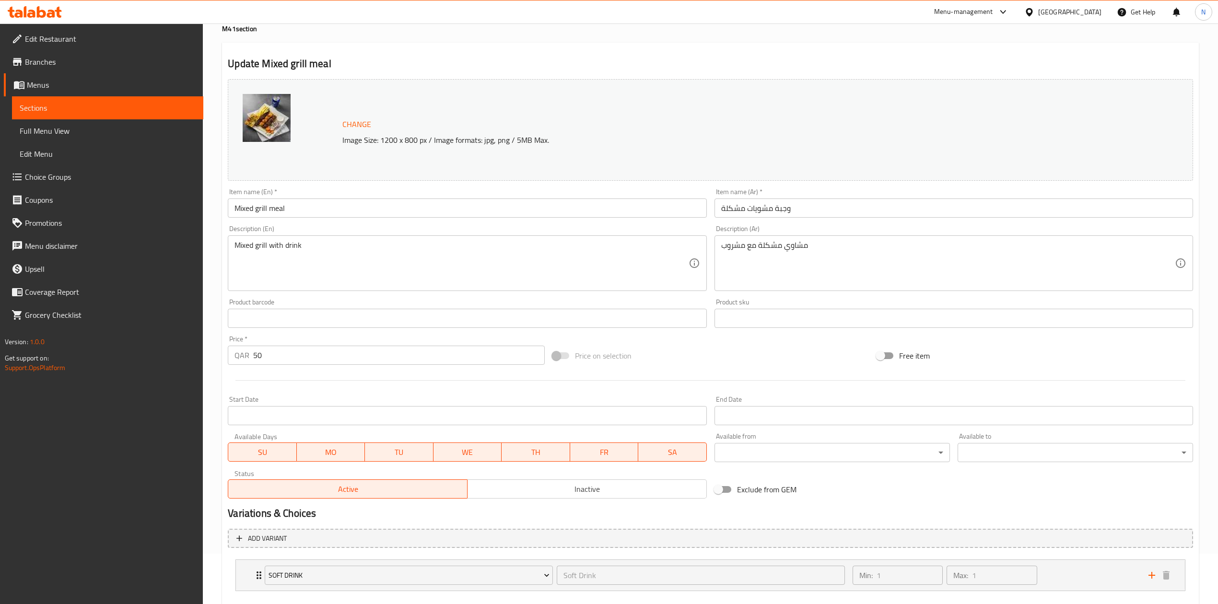
scroll to position [104, 0]
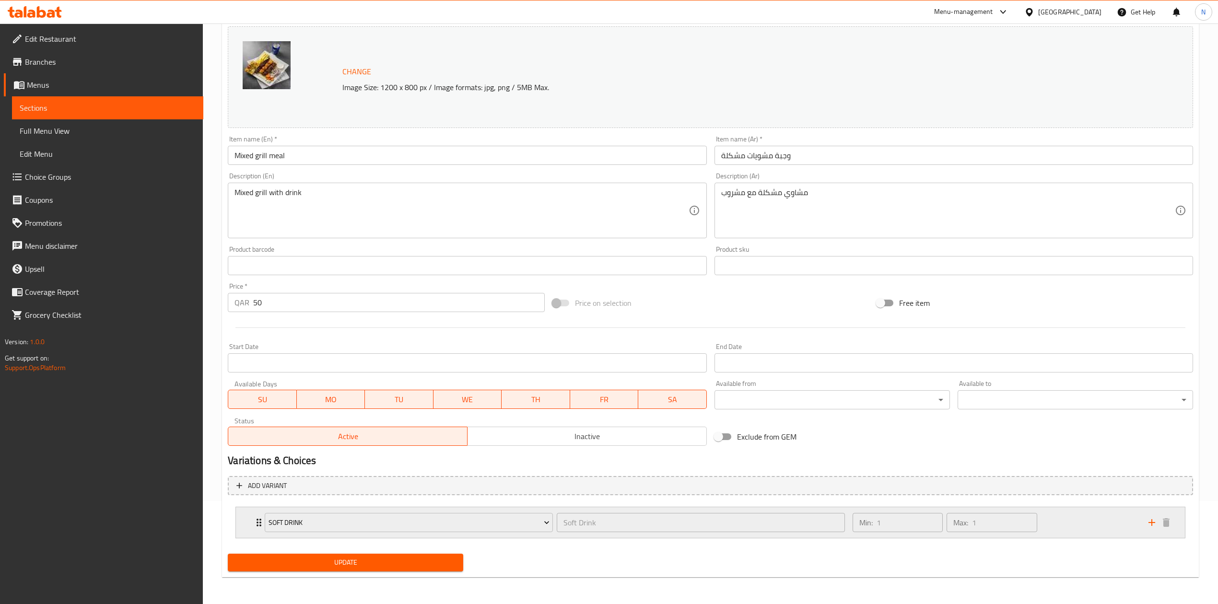
click at [255, 524] on icon "Expand" at bounding box center [259, 523] width 12 height 12
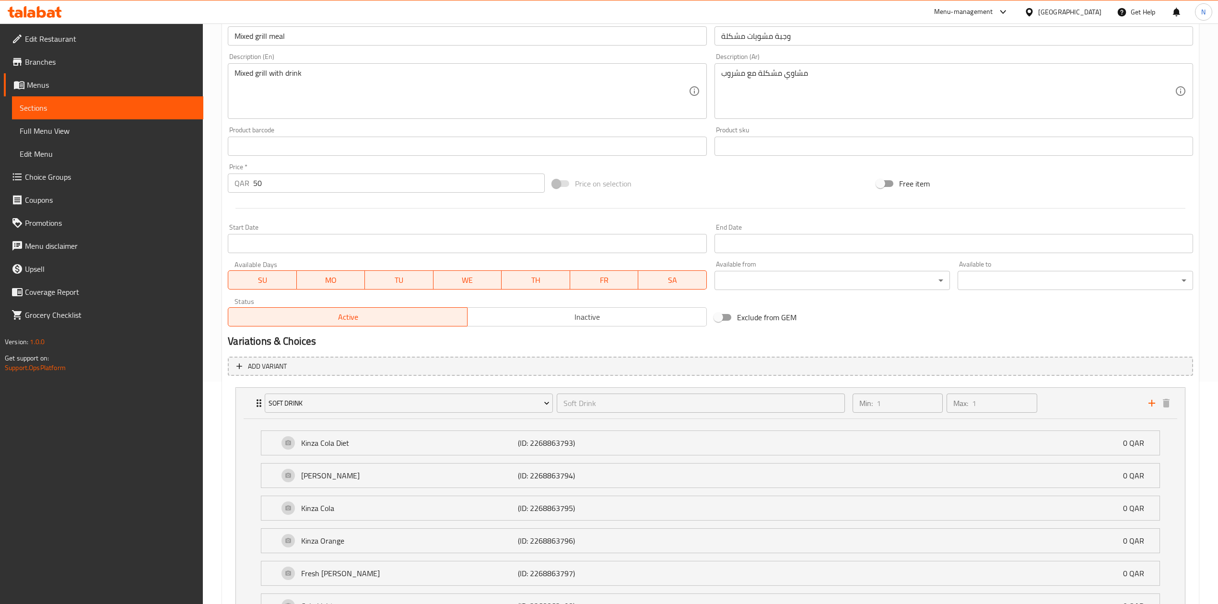
scroll to position [0, 0]
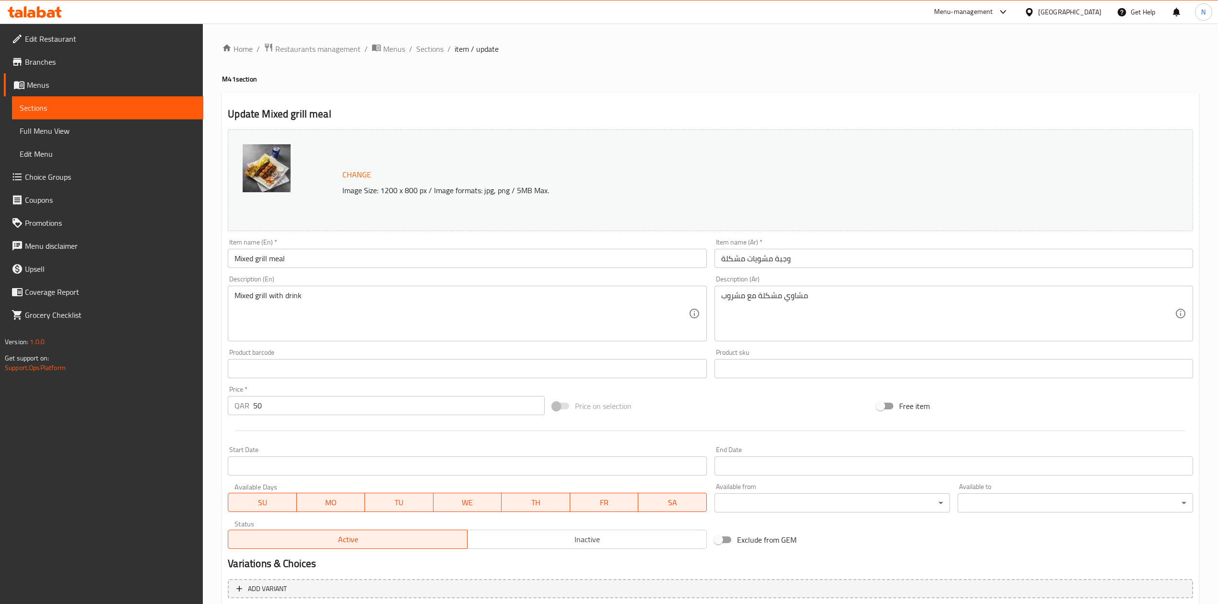
click at [333, 38] on div "Home / Restaurants management / Menus / Sections / item / update M41 section Up…" at bounding box center [710, 522] width 1015 height 997
click at [333, 43] on span "Restaurants management" at bounding box center [317, 49] width 85 height 12
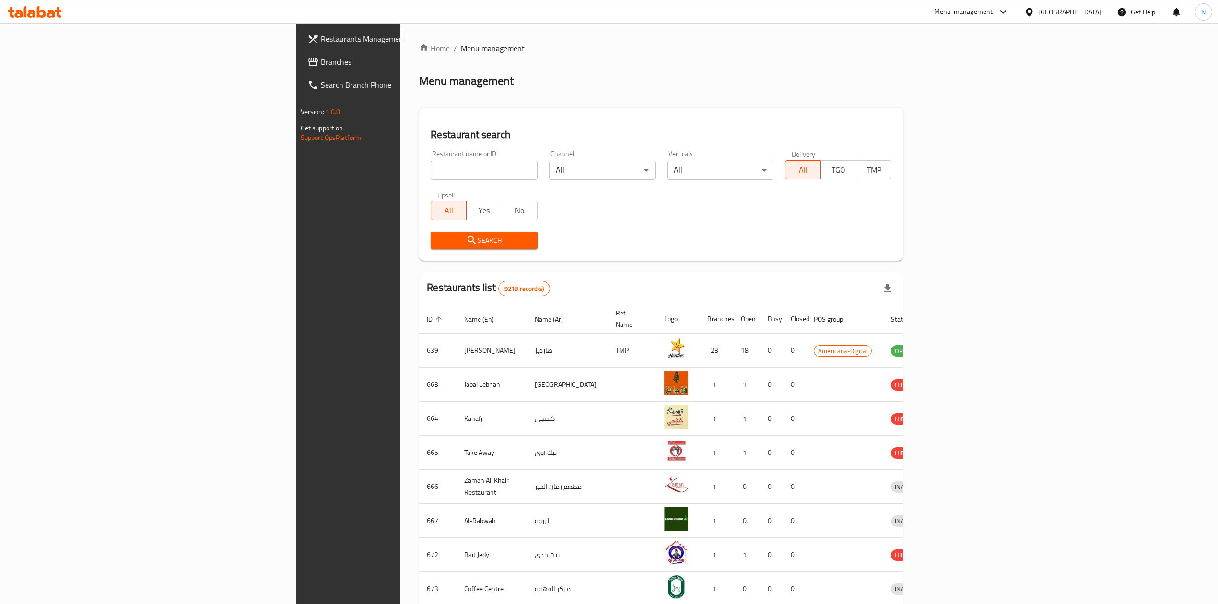
click at [431, 169] on input "search" at bounding box center [484, 170] width 106 height 19
type input "ؤ"
type input "[PERSON_NAME]"
click button "Search" at bounding box center [484, 241] width 106 height 18
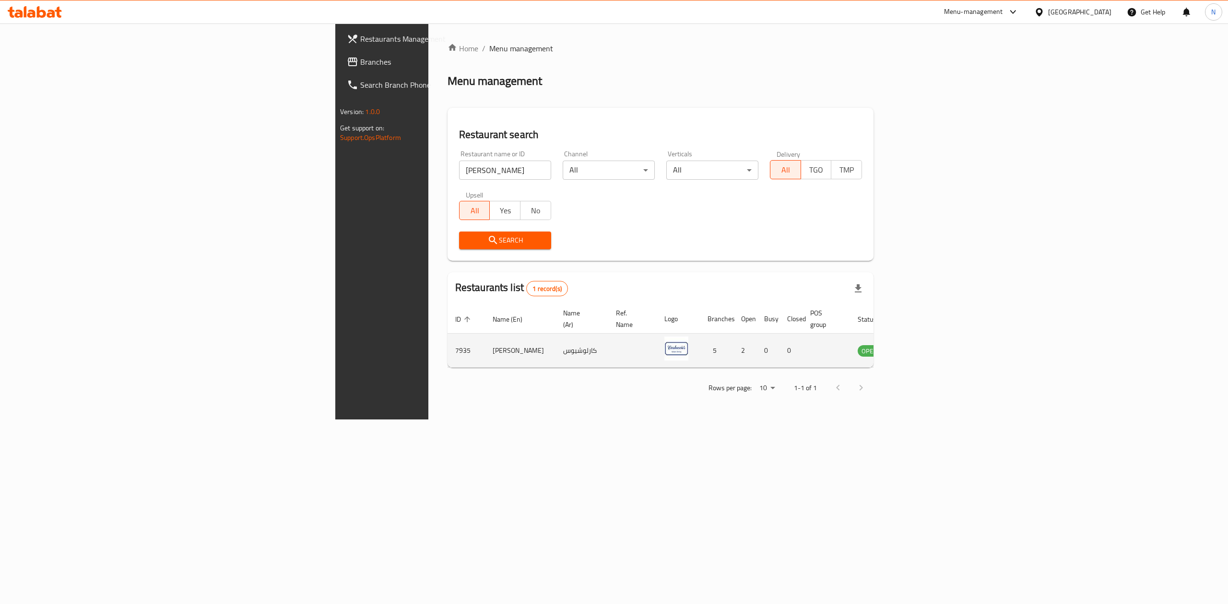
click at [919, 345] on icon "enhanced table" at bounding box center [914, 351] width 12 height 12
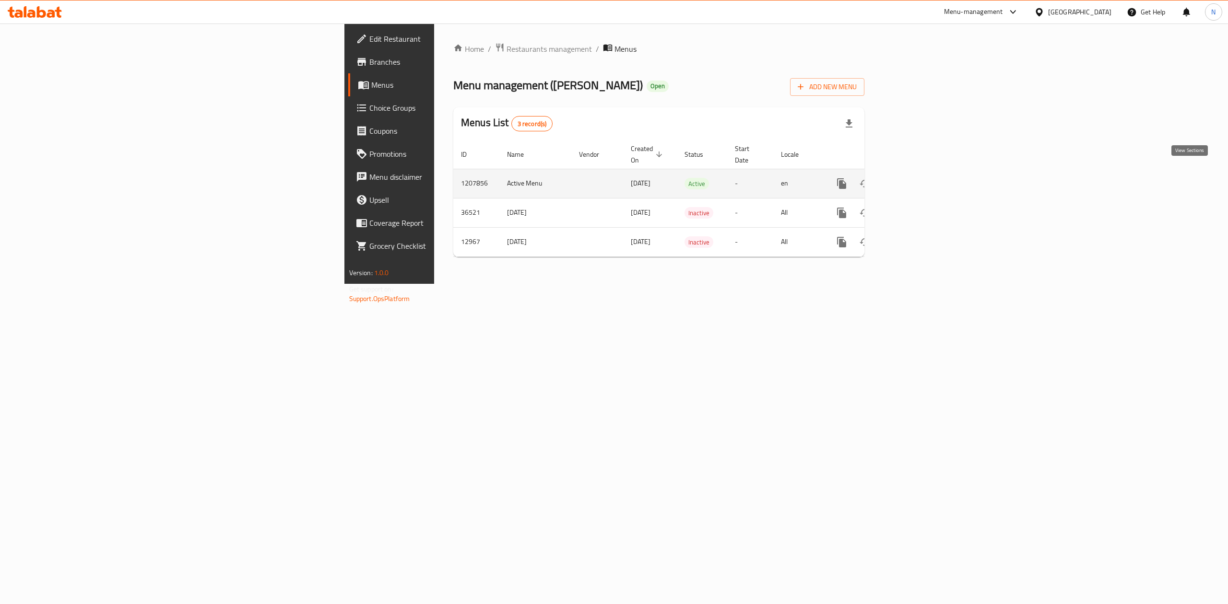
click at [917, 178] on icon "enhanced table" at bounding box center [911, 184] width 12 height 12
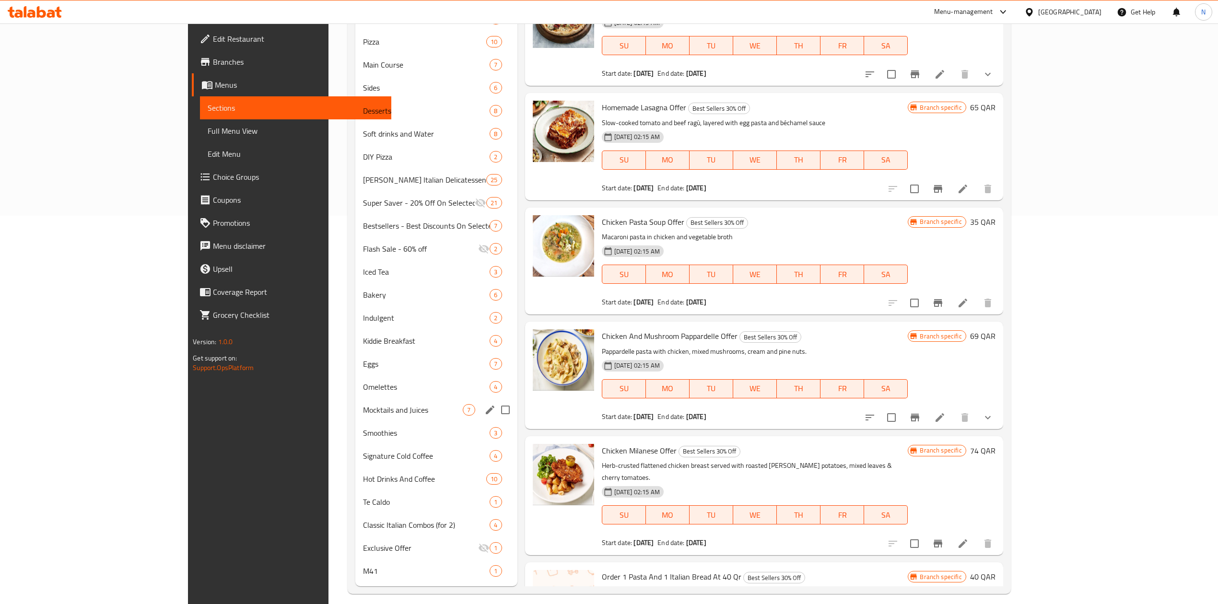
scroll to position [398, 0]
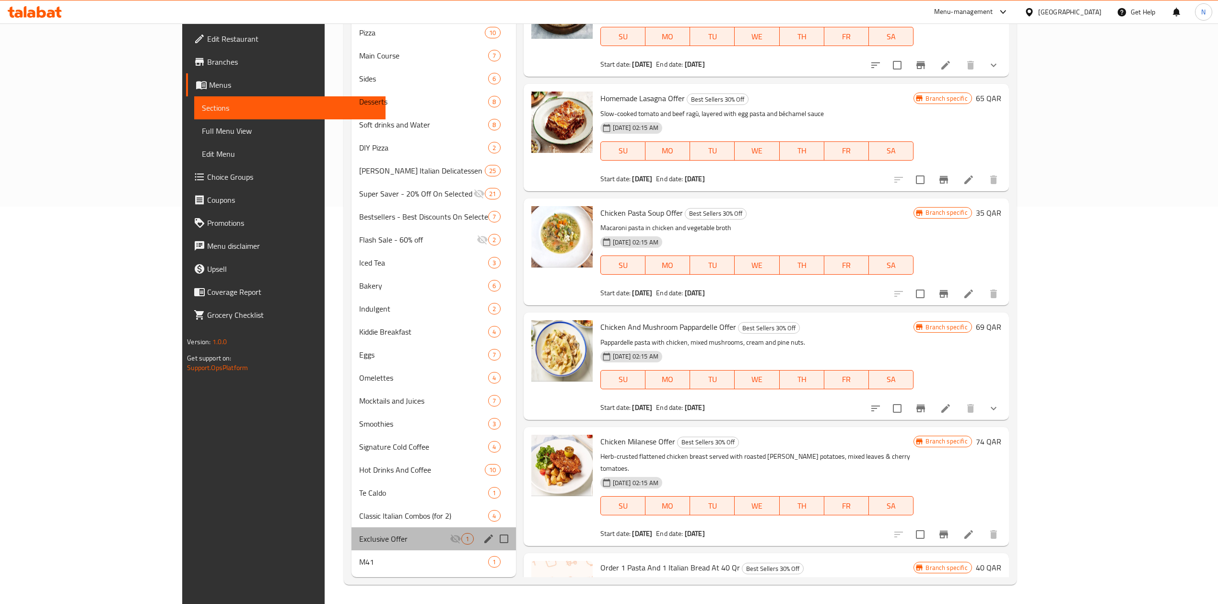
click at [352, 549] on div "Exclusive Offer 1" at bounding box center [434, 539] width 165 height 23
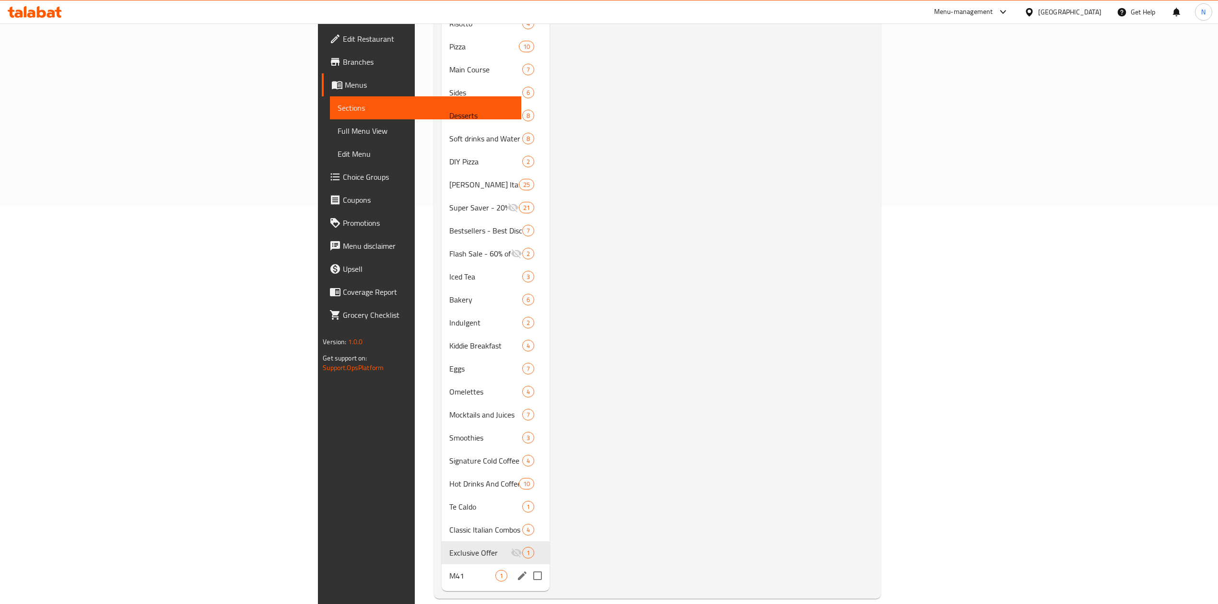
click at [442, 570] on div "M41 1" at bounding box center [496, 576] width 108 height 23
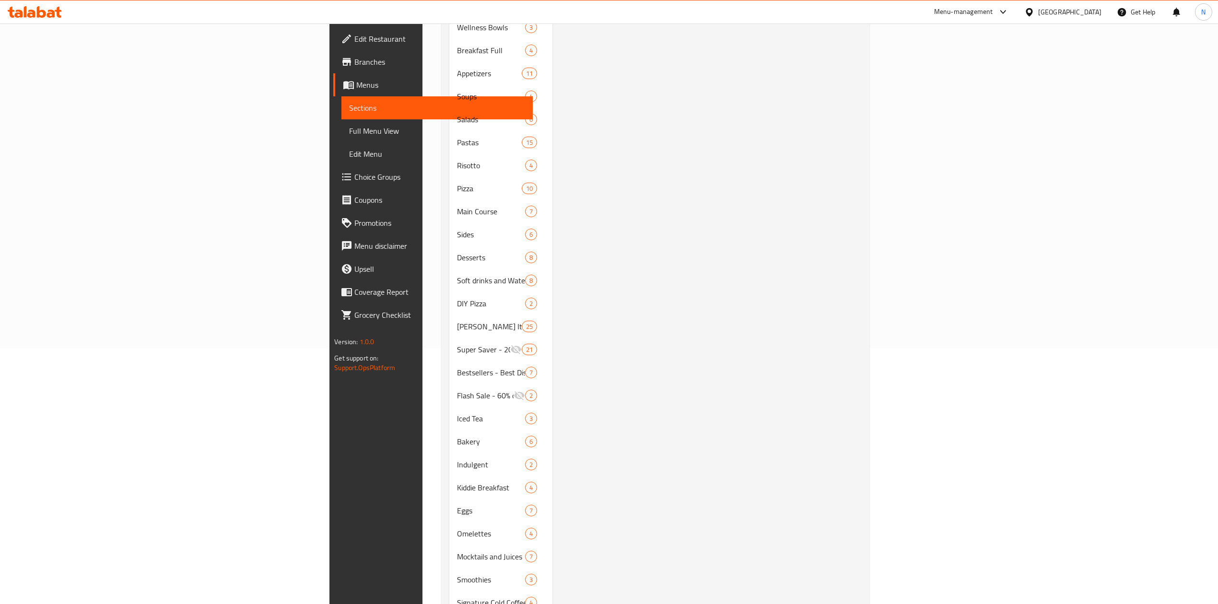
scroll to position [79, 0]
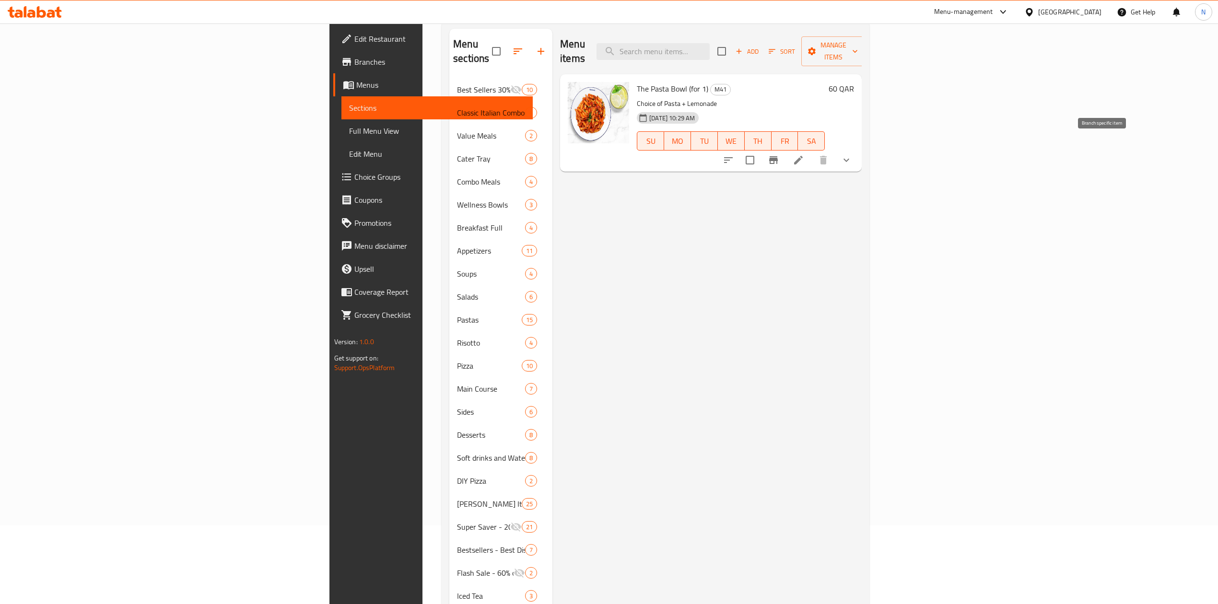
click at [779, 154] on icon "Branch-specific-item" at bounding box center [774, 160] width 12 height 12
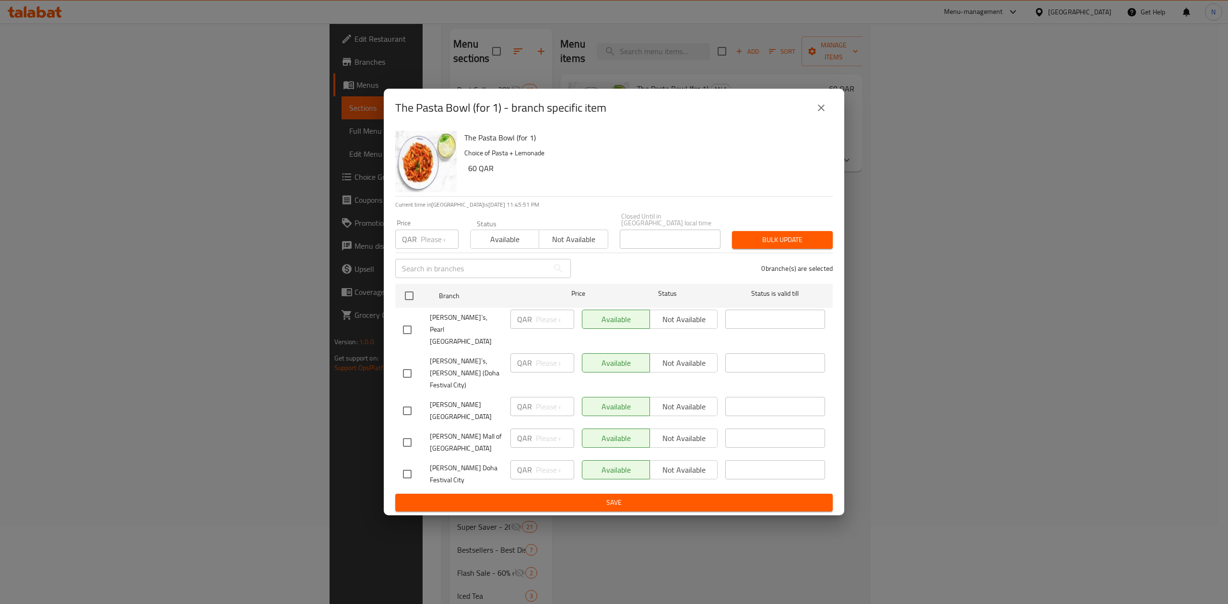
click at [824, 114] on icon "close" at bounding box center [821, 108] width 12 height 12
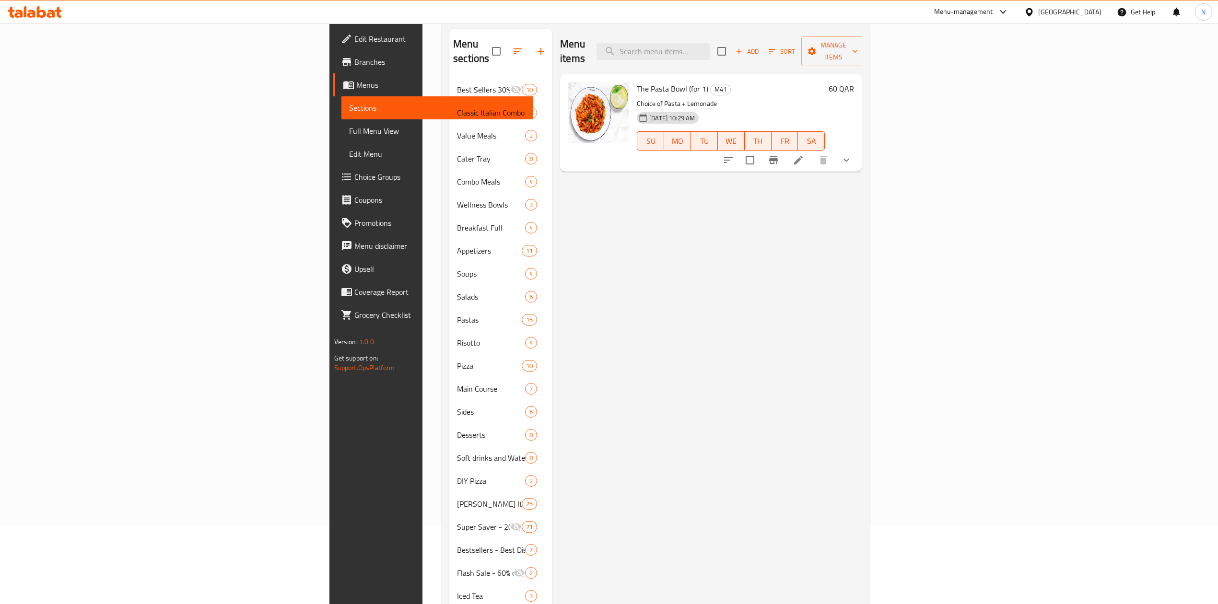
click at [858, 149] on button "show more" at bounding box center [846, 160] width 23 height 23
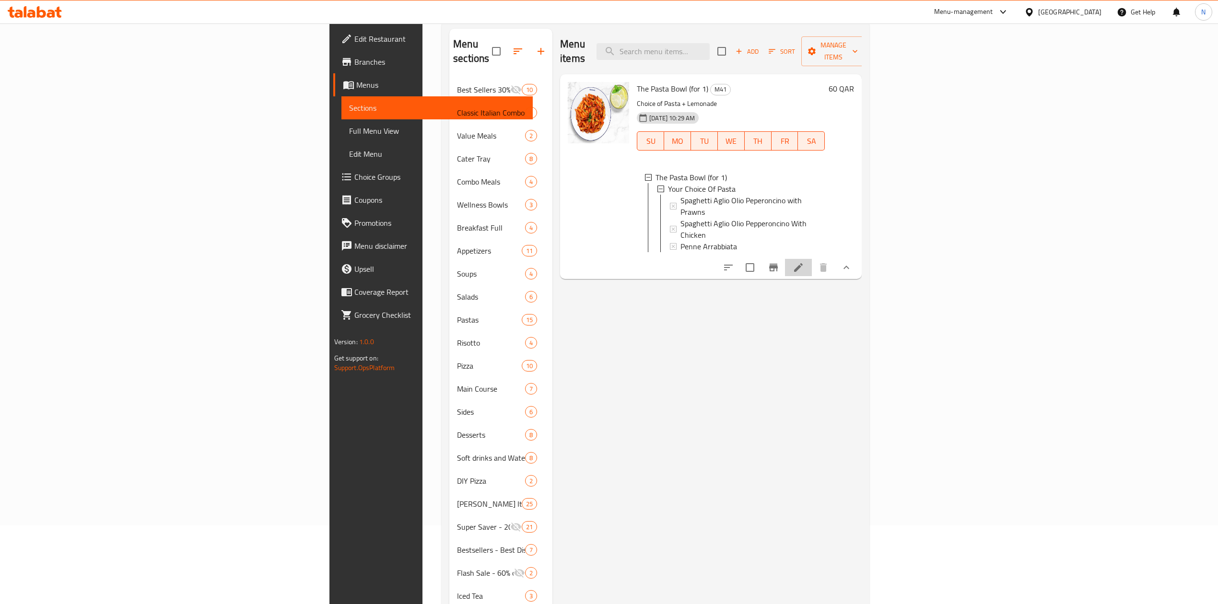
click at [812, 259] on li at bounding box center [798, 267] width 27 height 17
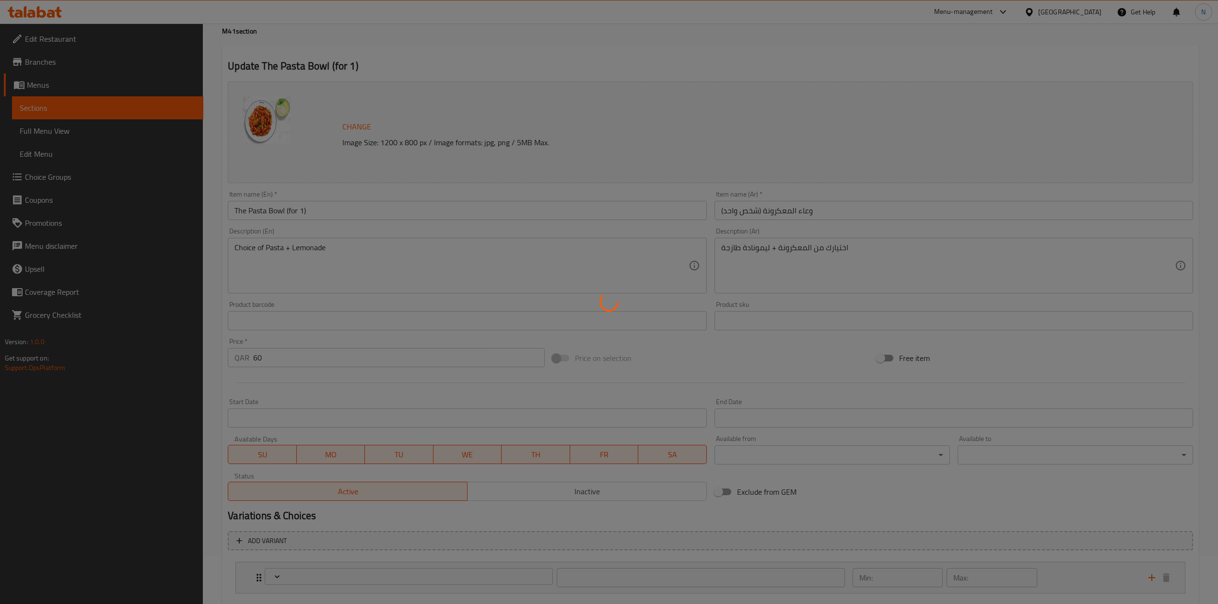
scroll to position [104, 0]
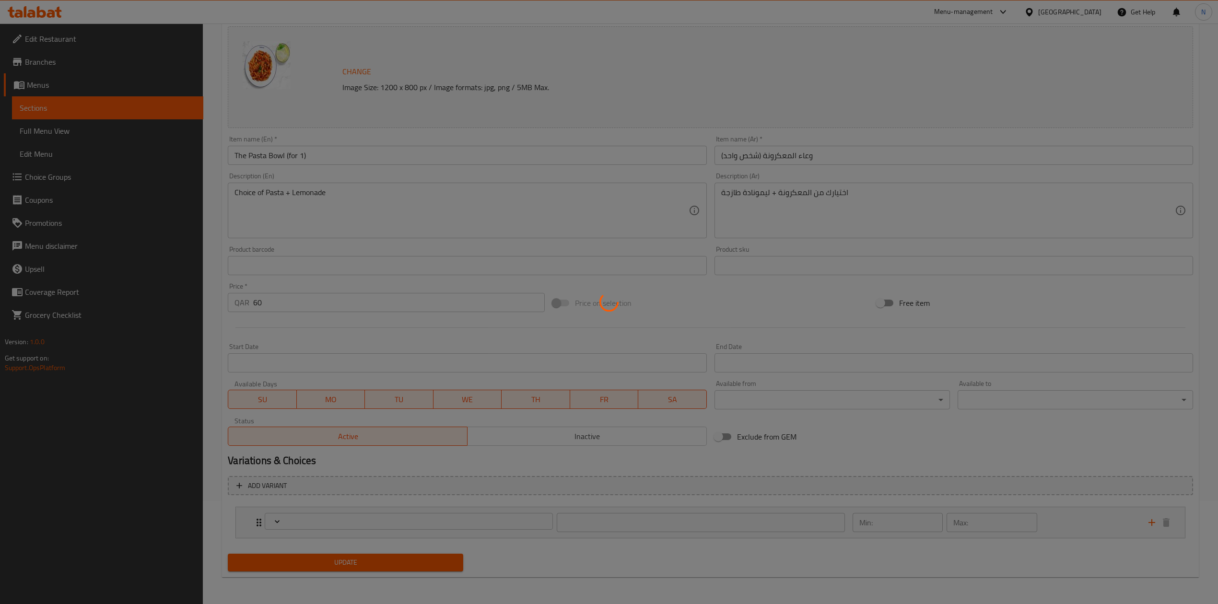
type input "اختيارك من معكرونة"
type input "1"
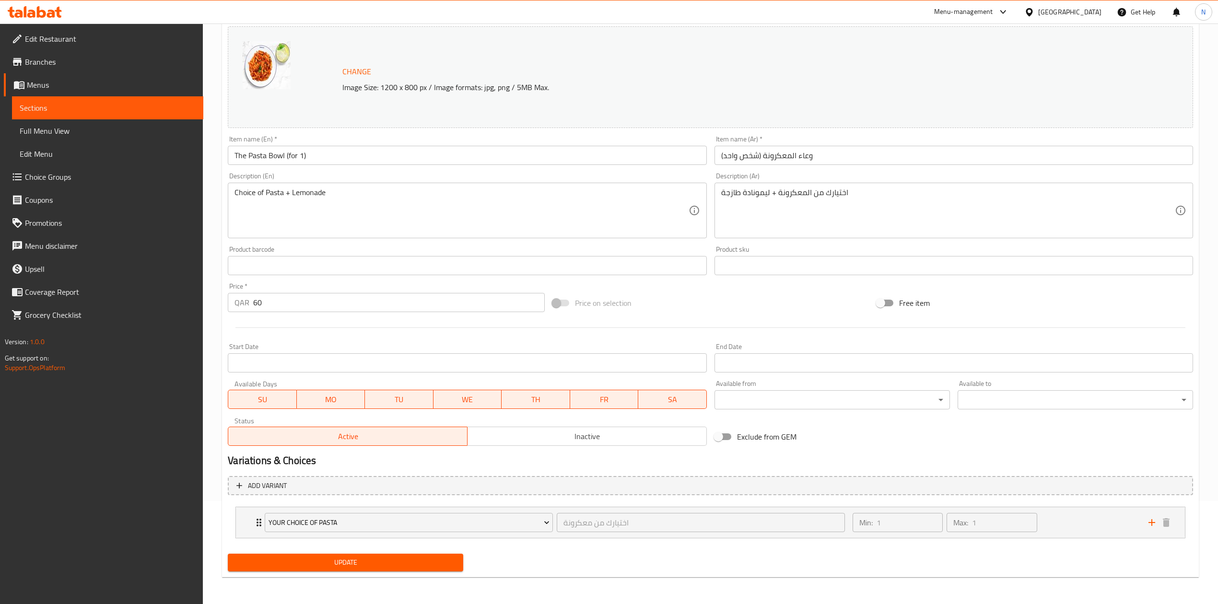
click at [254, 522] on icon "Expand" at bounding box center [259, 523] width 12 height 12
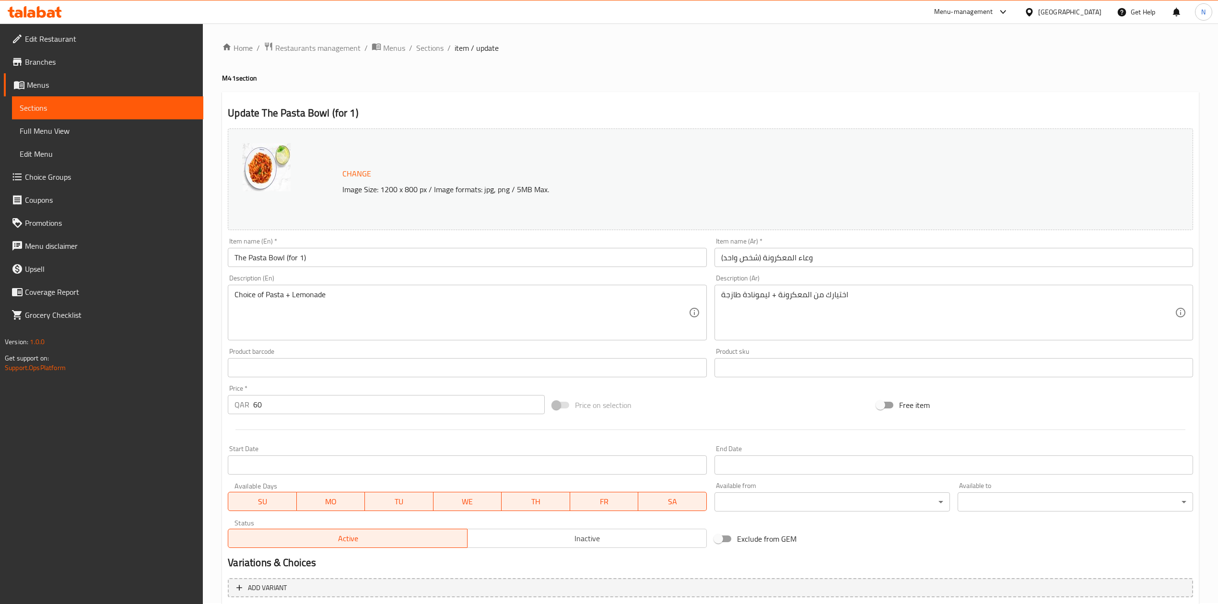
scroll to position [0, 0]
click at [371, 339] on div "Choice of Pasta + Lemonade Description (En)" at bounding box center [467, 314] width 479 height 56
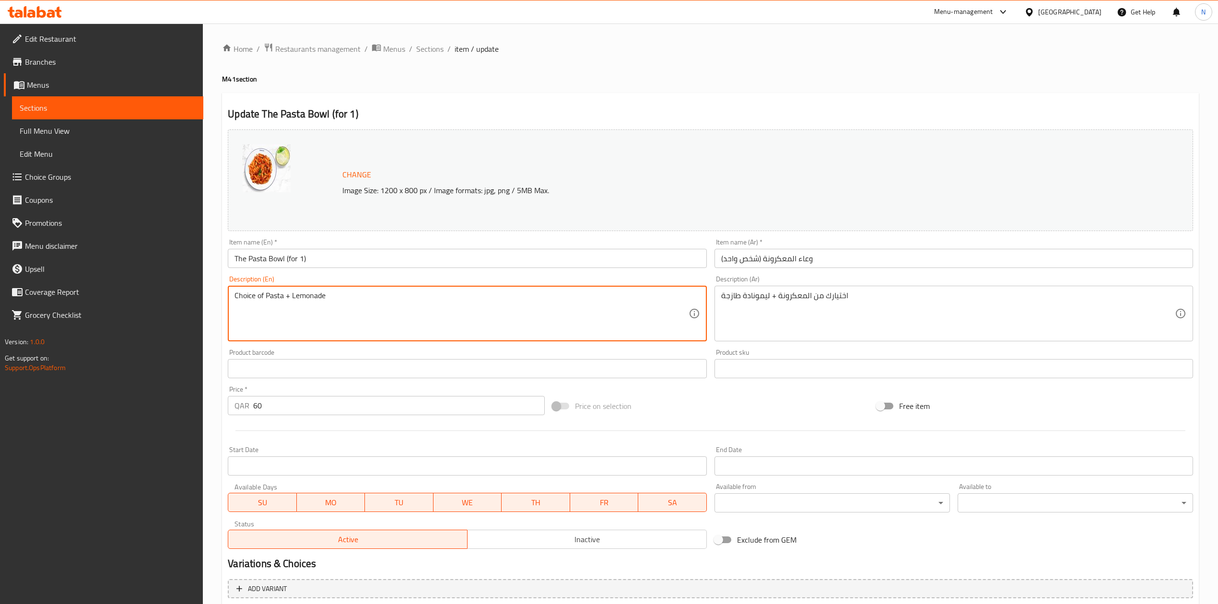
click at [79, 64] on span "Branches" at bounding box center [110, 62] width 171 height 12
